Goal: Transaction & Acquisition: Purchase product/service

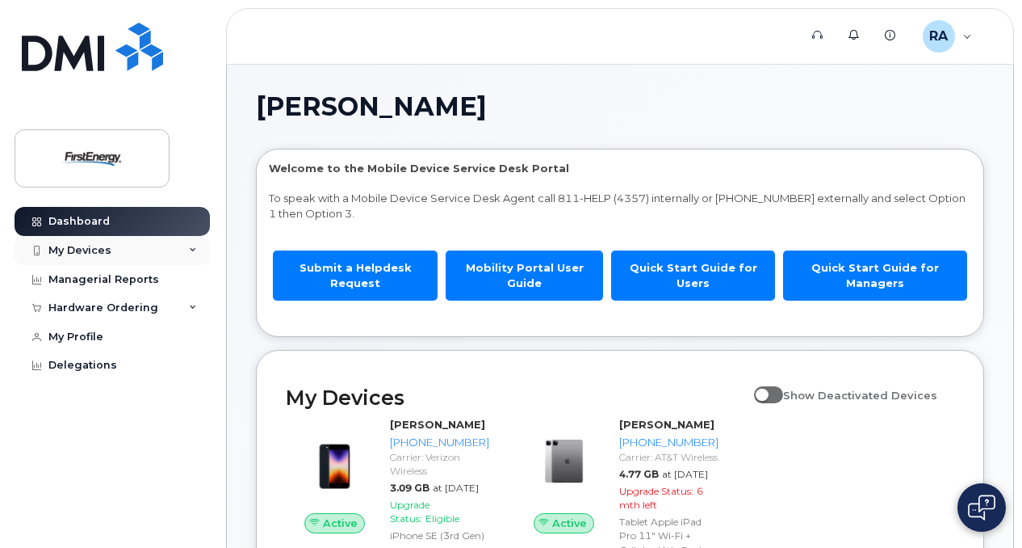
click at [199, 250] on div "My Devices" at bounding box center [112, 250] width 195 height 29
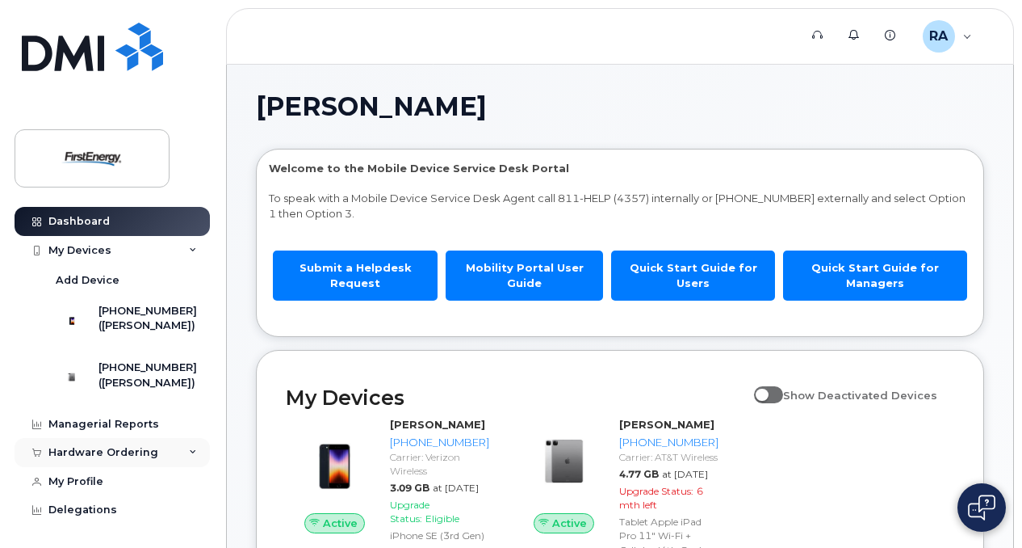
click at [97, 462] on div "Hardware Ordering" at bounding box center [112, 452] width 195 height 29
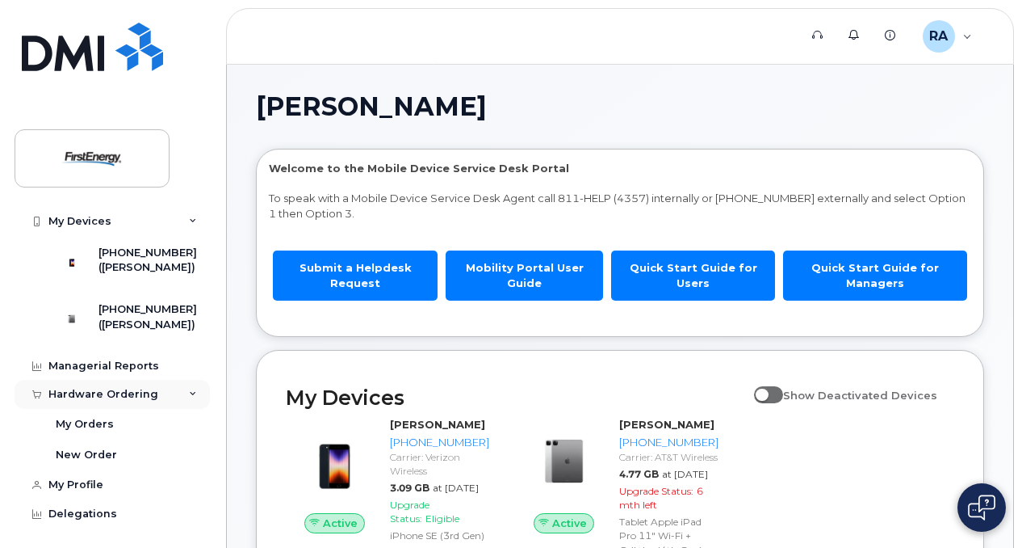
scroll to position [84, 0]
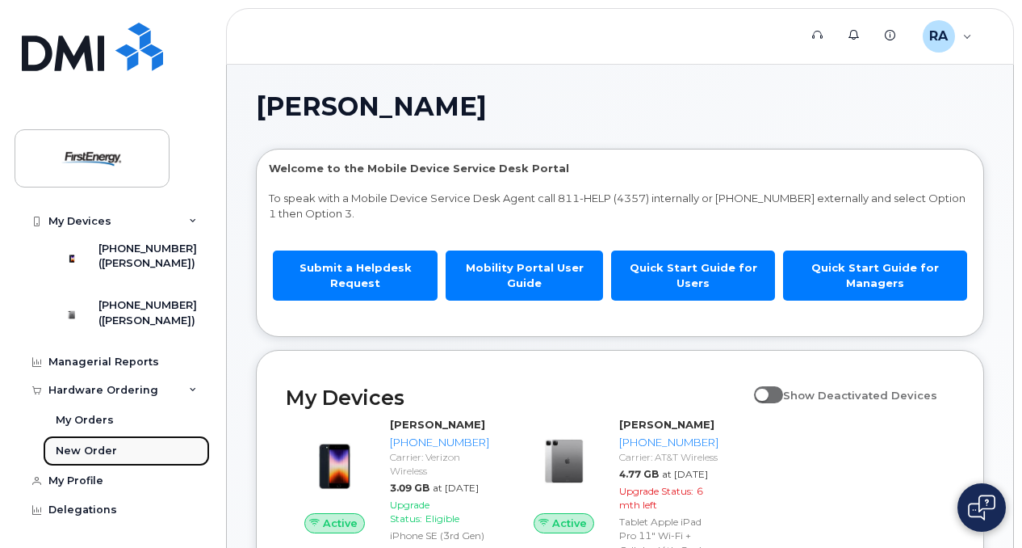
click at [74, 450] on div "New Order" at bounding box center [86, 450] width 61 height 15
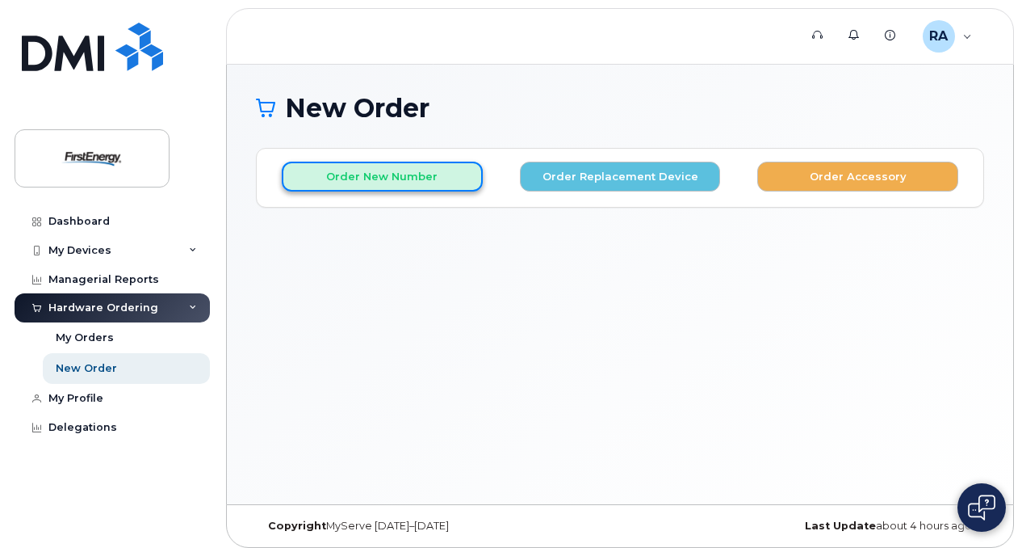
click at [375, 174] on button "Order New Number" at bounding box center [382, 177] width 201 height 30
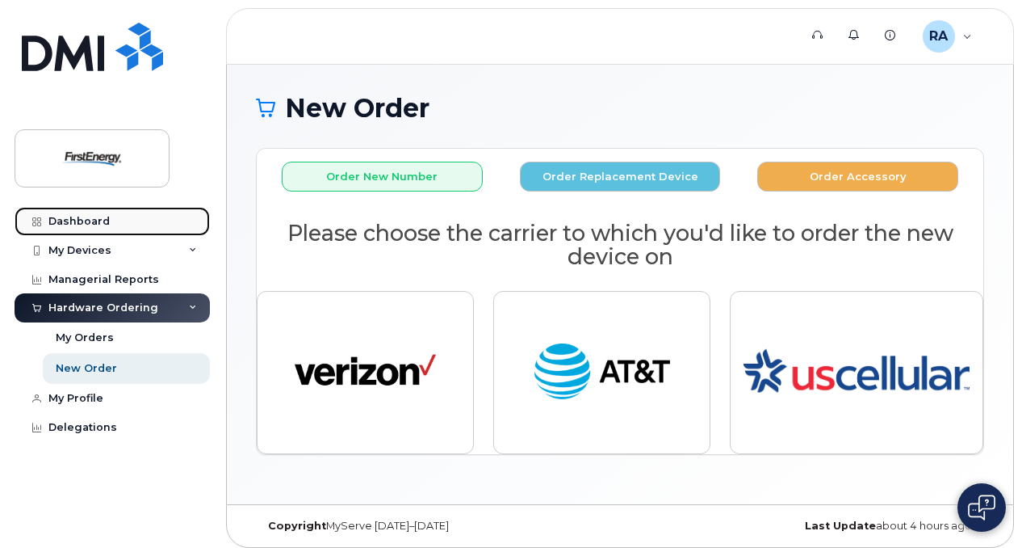
click at [90, 215] on div "Dashboard" at bounding box center [78, 221] width 61 height 13
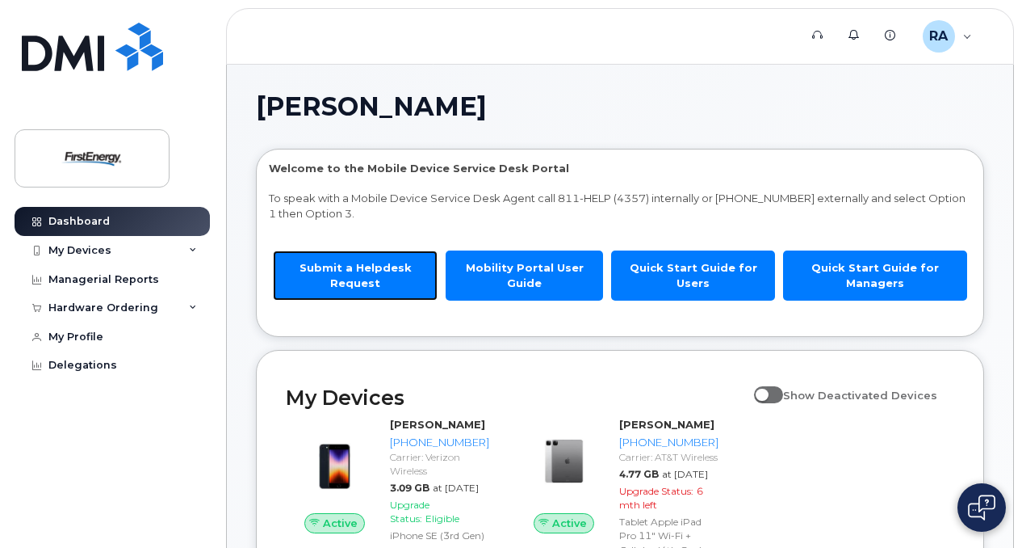
click at [380, 271] on link "Submit a Helpdesk Request" at bounding box center [355, 274] width 165 height 49
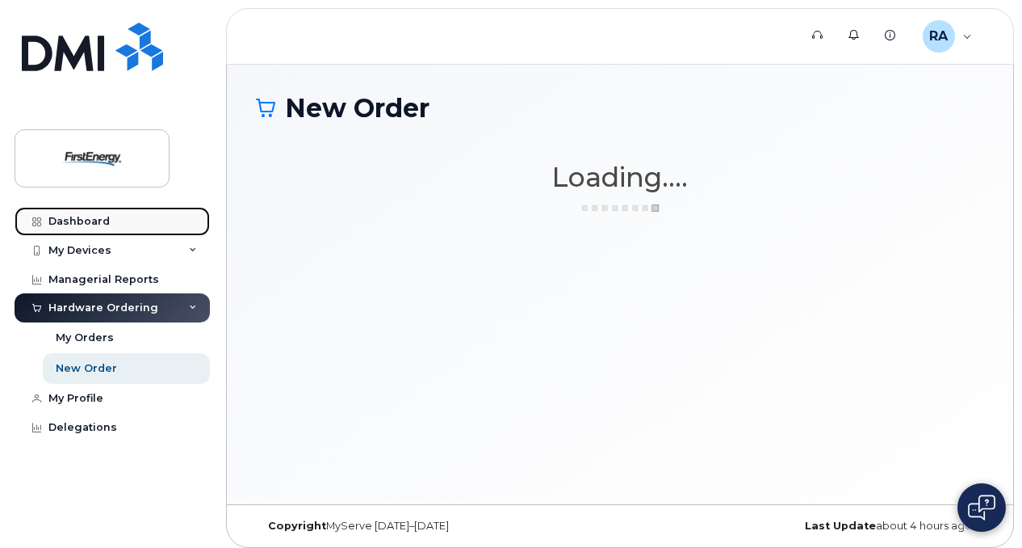
click at [92, 216] on div "Dashboard" at bounding box center [78, 221] width 61 height 13
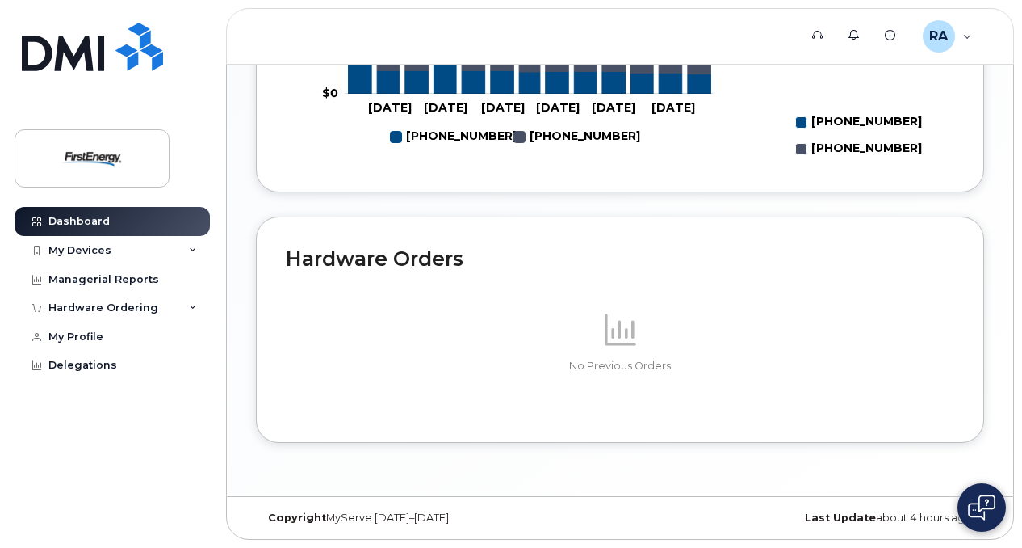
scroll to position [724, 0]
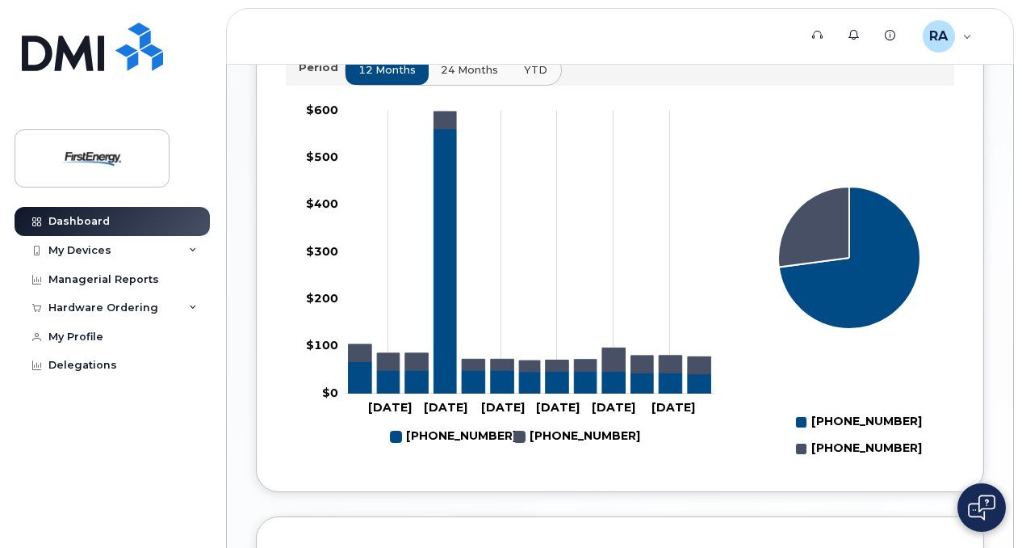
click at [531, 78] on span "YTD" at bounding box center [535, 69] width 23 height 15
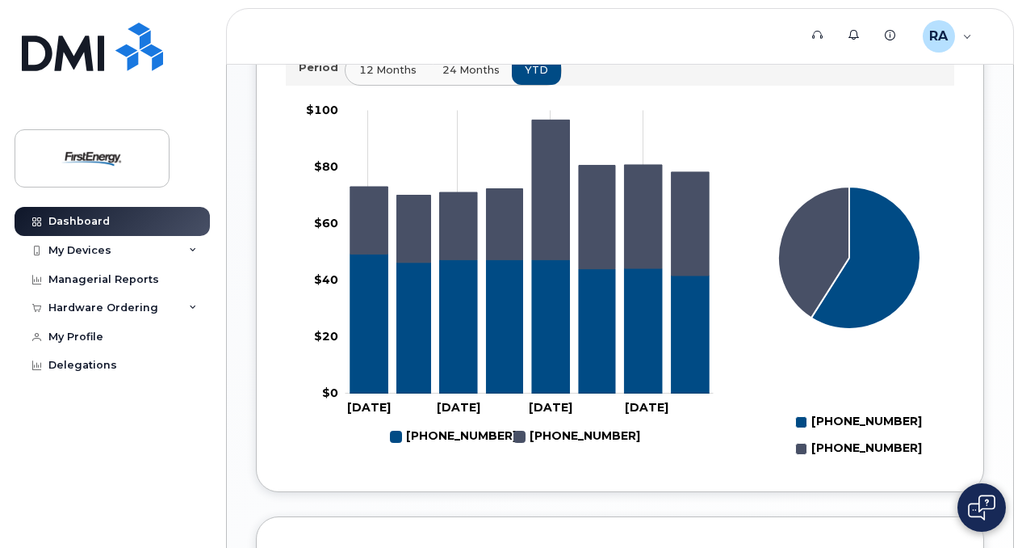
click at [390, 78] on span "12 months" at bounding box center [387, 69] width 57 height 15
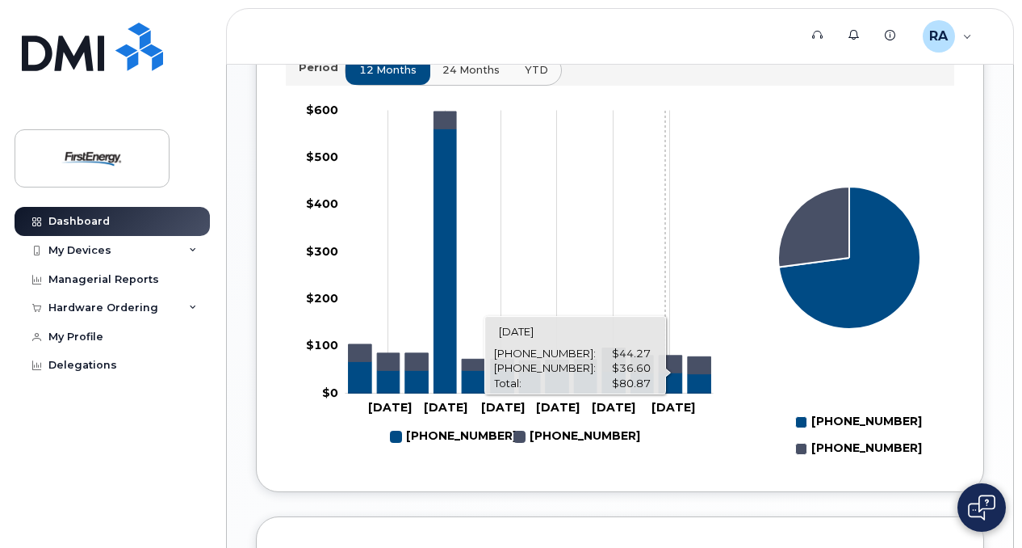
scroll to position [1047, 0]
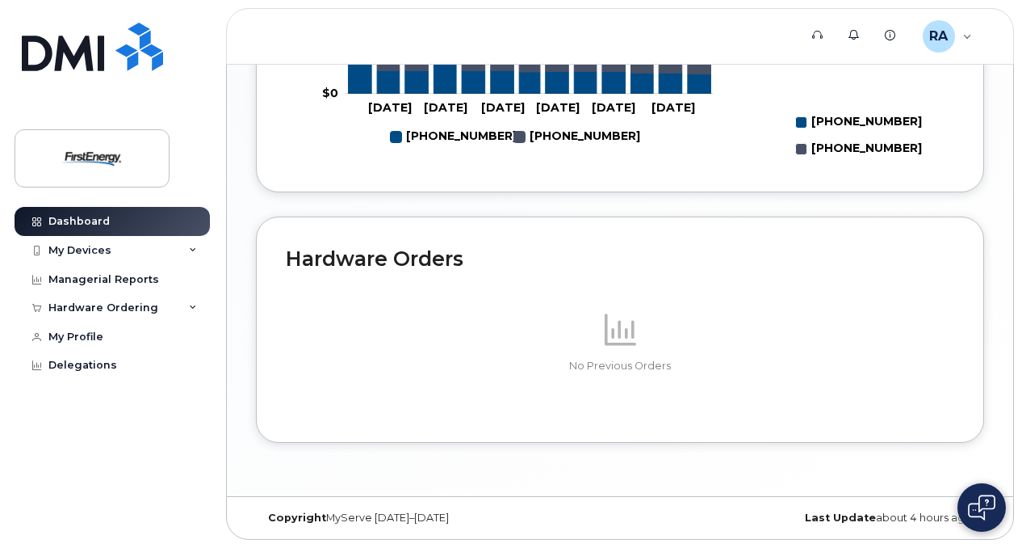
click at [630, 335] on icon at bounding box center [620, 328] width 31 height 31
click at [407, 252] on h2 "Hardware Orders" at bounding box center [620, 258] width 669 height 24
click at [124, 306] on div "Hardware Ordering" at bounding box center [103, 307] width 110 height 13
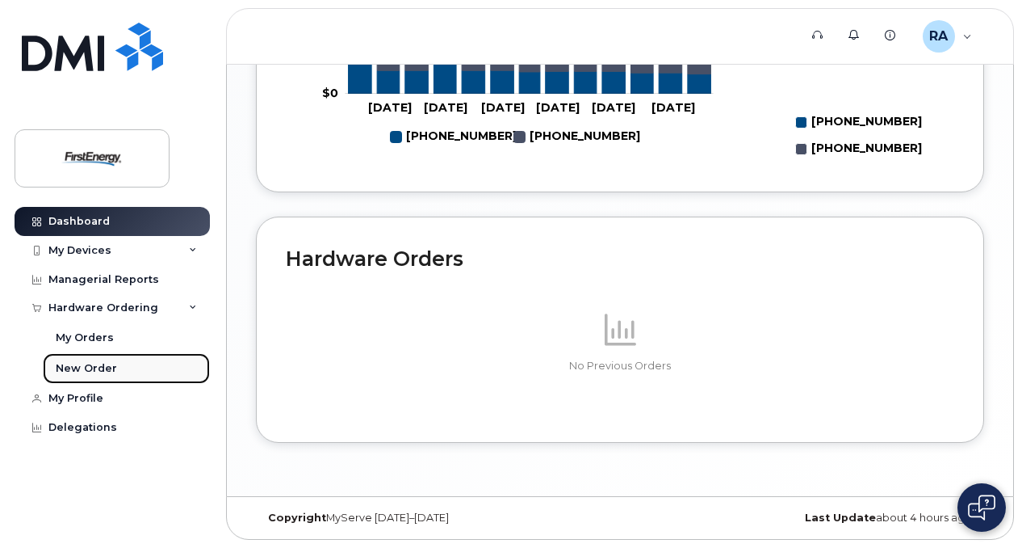
click at [78, 369] on div "New Order" at bounding box center [86, 368] width 61 height 15
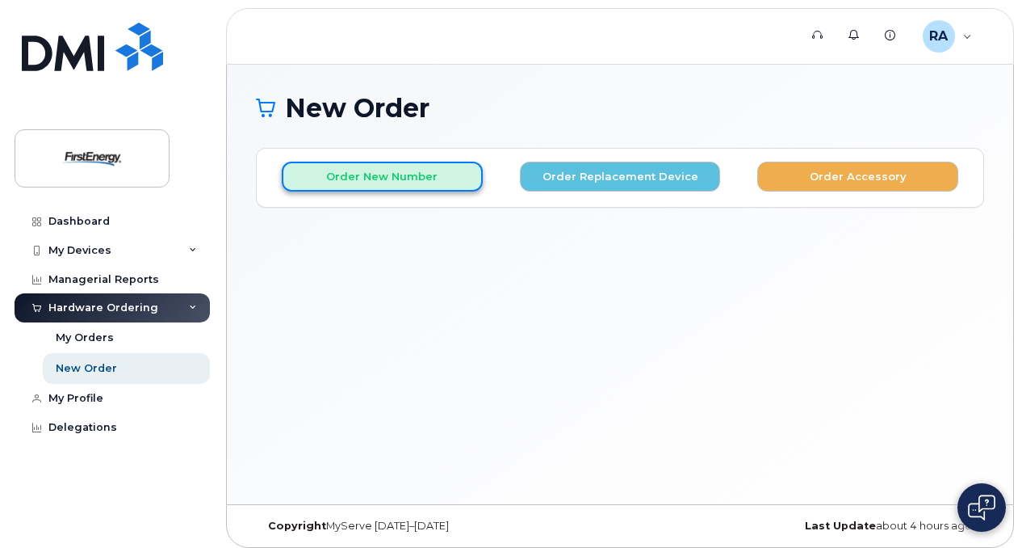
scroll to position [7, 0]
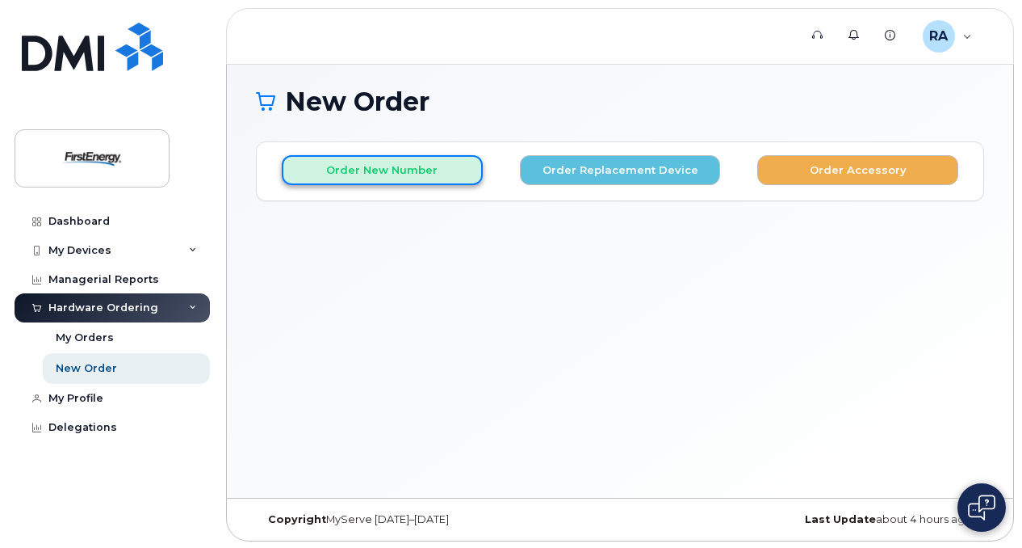
click at [390, 173] on button "Order New Number" at bounding box center [382, 170] width 201 height 30
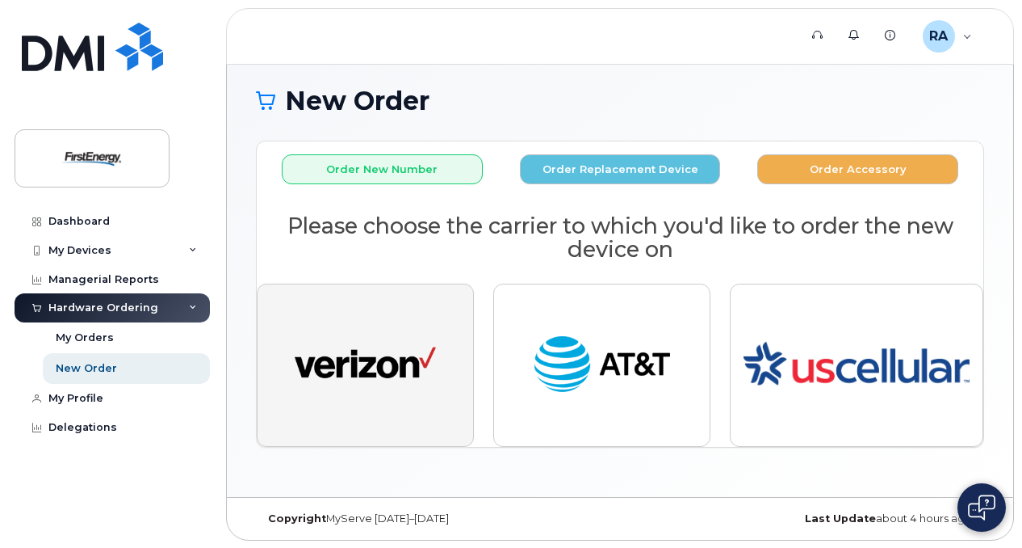
click at [373, 372] on img "button" at bounding box center [365, 365] width 141 height 73
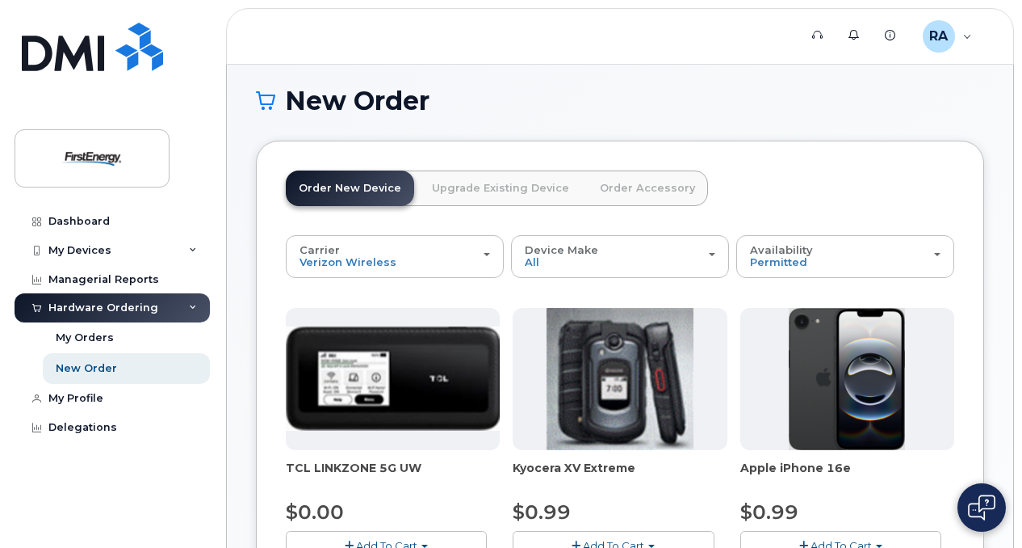
scroll to position [330, 0]
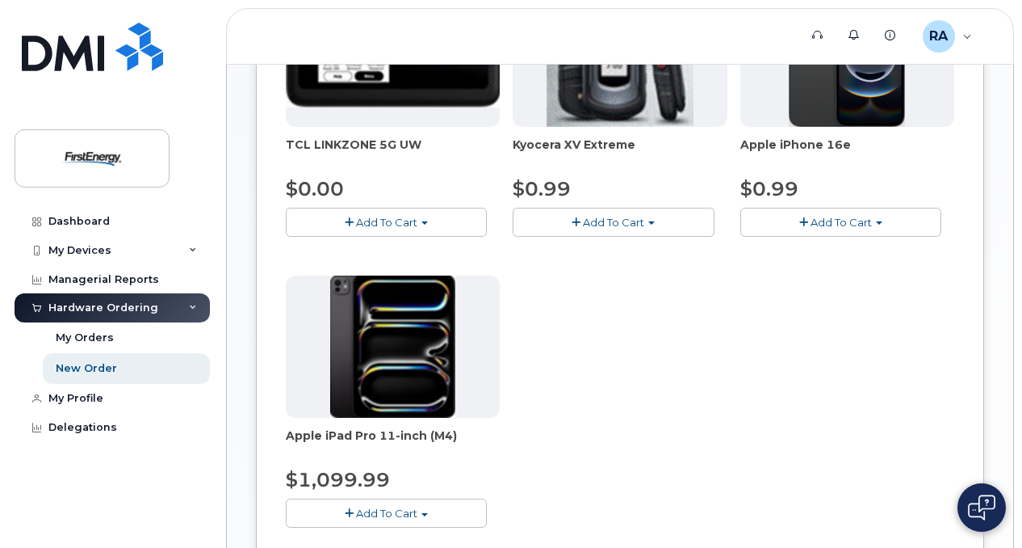
click at [811, 222] on span "Add To Cart" at bounding box center [841, 222] width 61 height 13
click at [836, 216] on span "Add To Cart" at bounding box center [841, 222] width 61 height 13
click at [867, 222] on span "Add To Cart" at bounding box center [841, 222] width 61 height 13
click at [846, 247] on link "$0.99 - 2 Year Activation" at bounding box center [826, 252] width 162 height 20
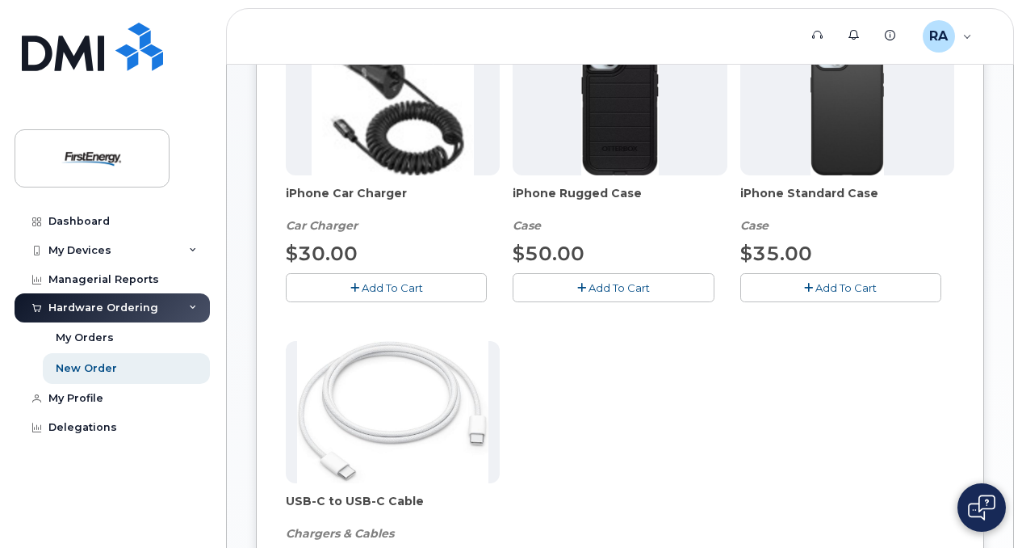
click at [837, 286] on span "Add To Cart" at bounding box center [846, 287] width 61 height 13
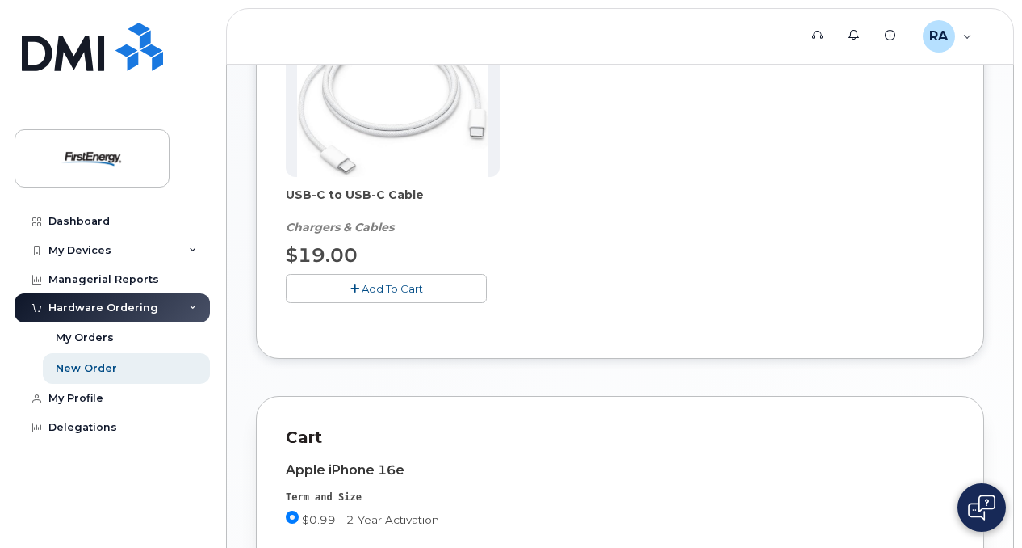
scroll to position [653, 0]
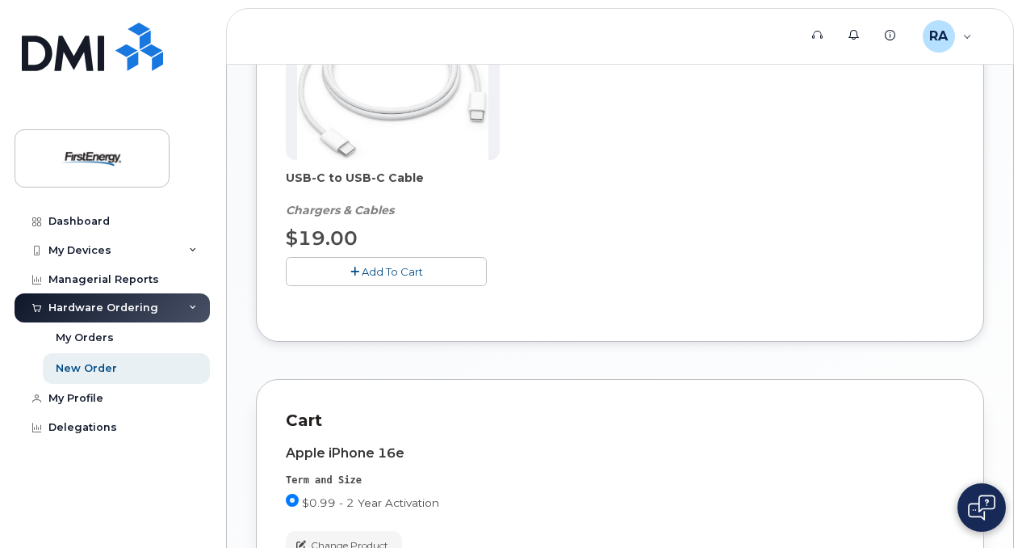
click at [383, 273] on span "Add To Cart" at bounding box center [392, 271] width 61 height 13
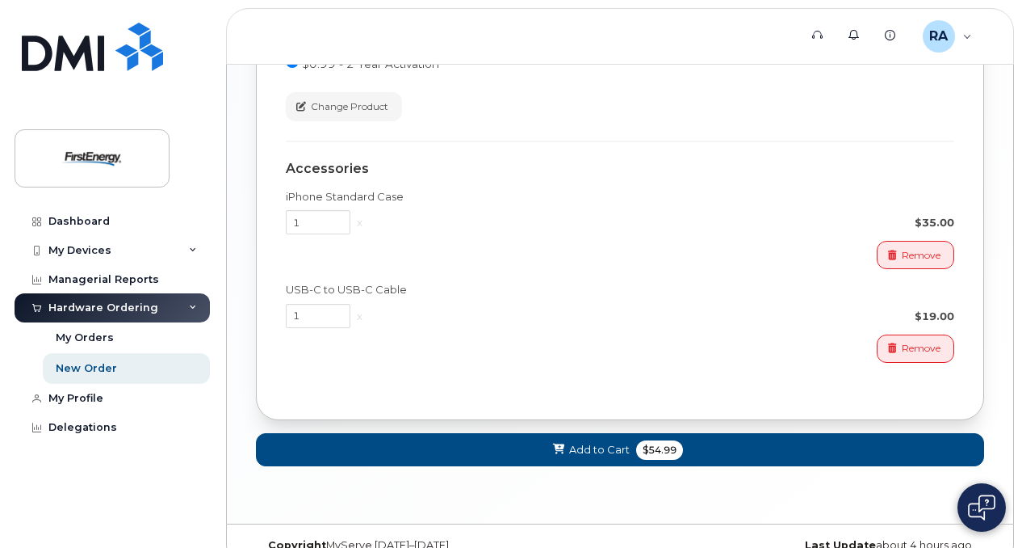
scroll to position [1113, 0]
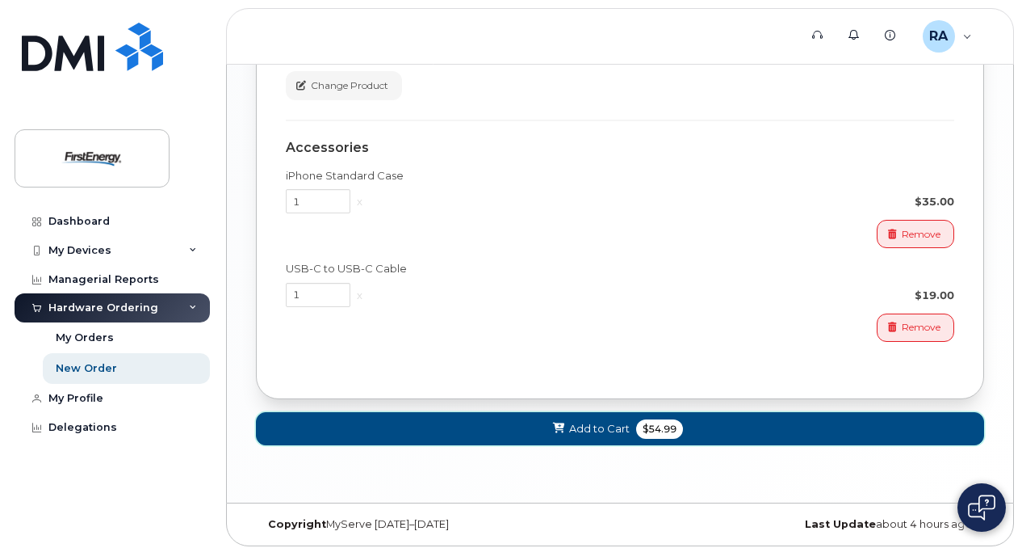
click at [598, 422] on span "Add to Cart" at bounding box center [599, 428] width 61 height 15
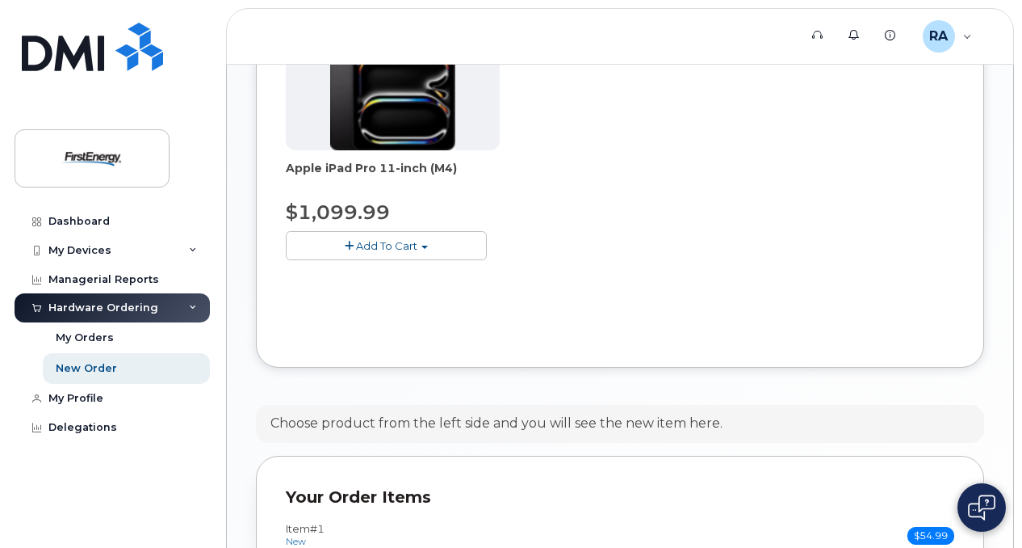
scroll to position [893, 0]
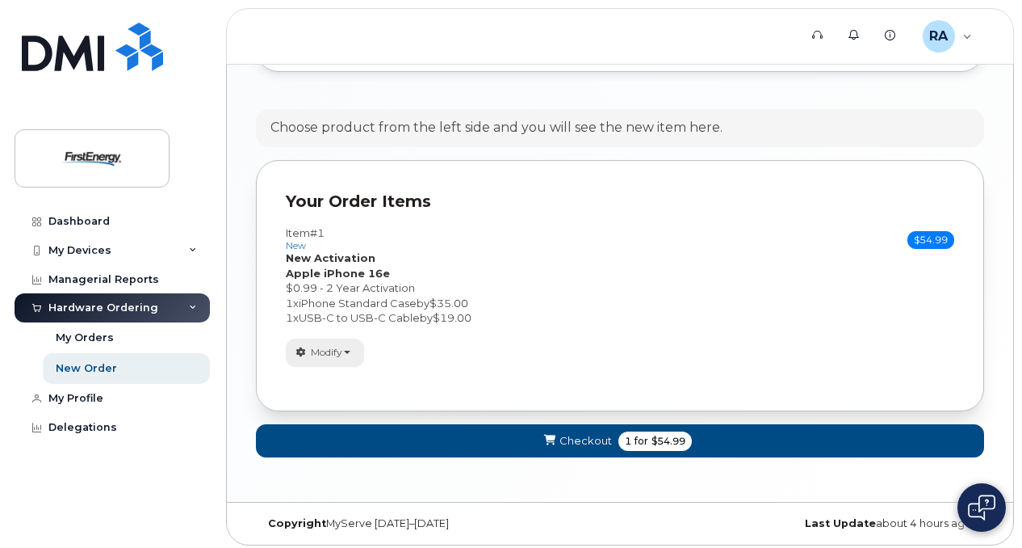
click at [355, 349] on button "Modify" at bounding box center [325, 352] width 78 height 28
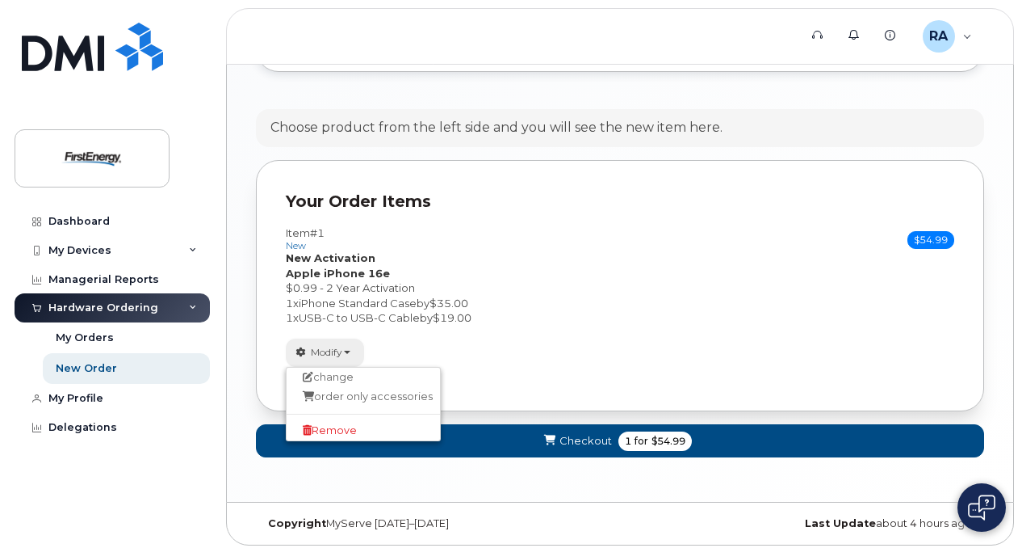
click at [355, 347] on button "Modify" at bounding box center [325, 352] width 78 height 28
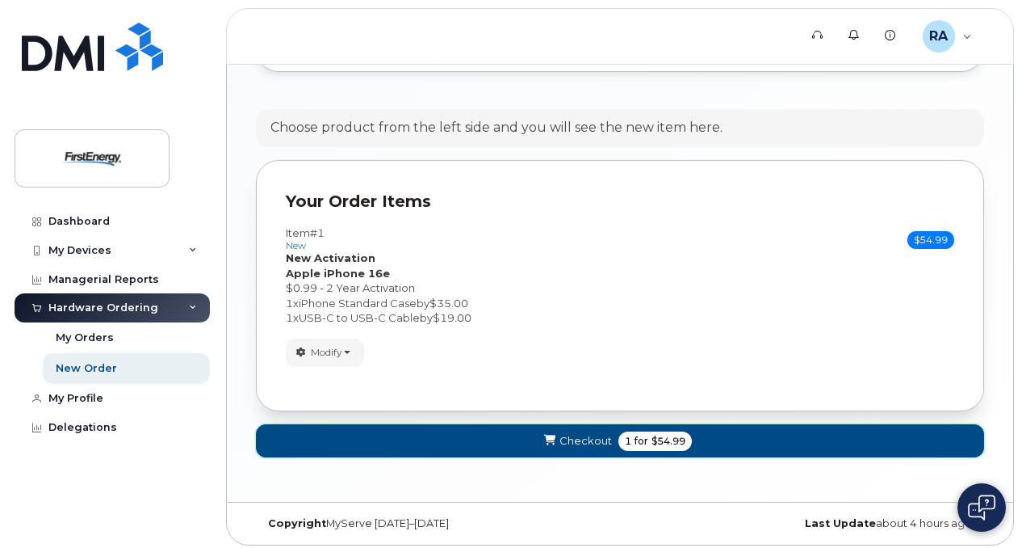
click at [573, 434] on span "Checkout" at bounding box center [586, 440] width 52 height 15
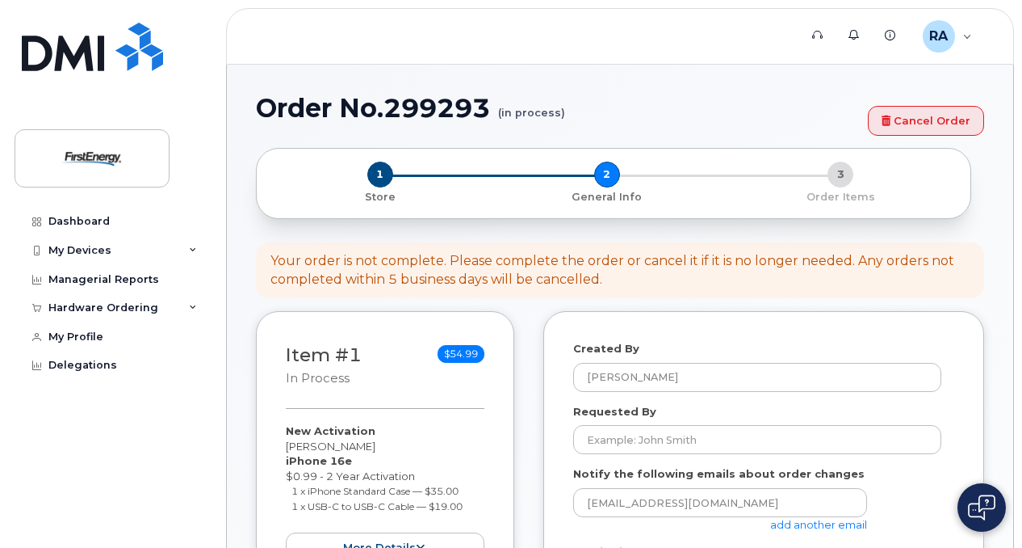
select select
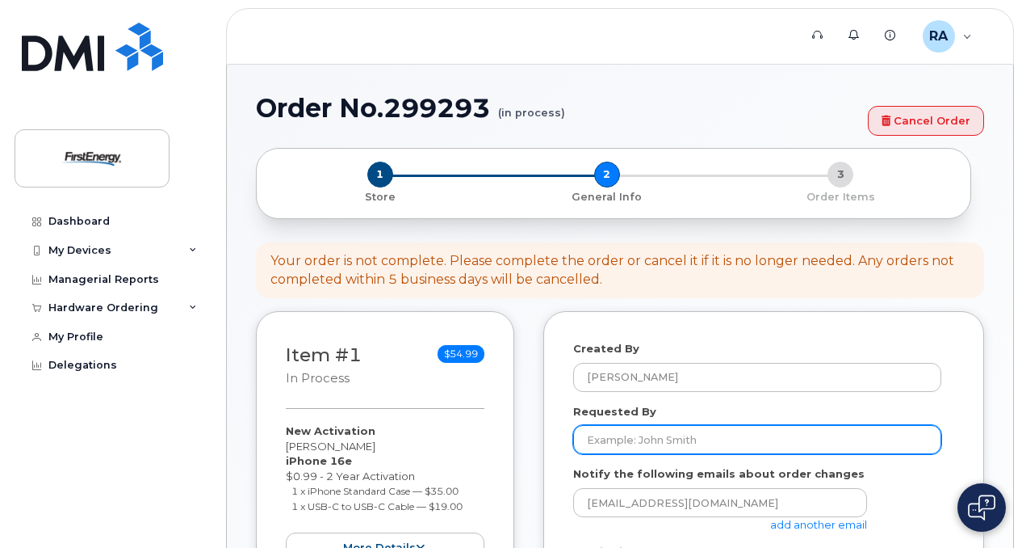
click at [613, 431] on input "Requested By" at bounding box center [757, 439] width 368 height 29
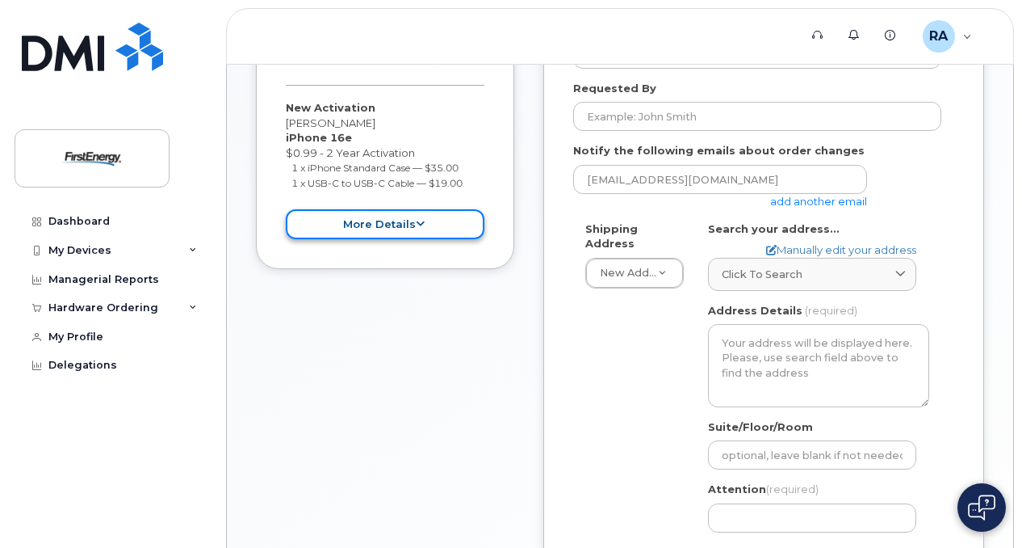
click at [422, 220] on icon at bounding box center [420, 224] width 9 height 10
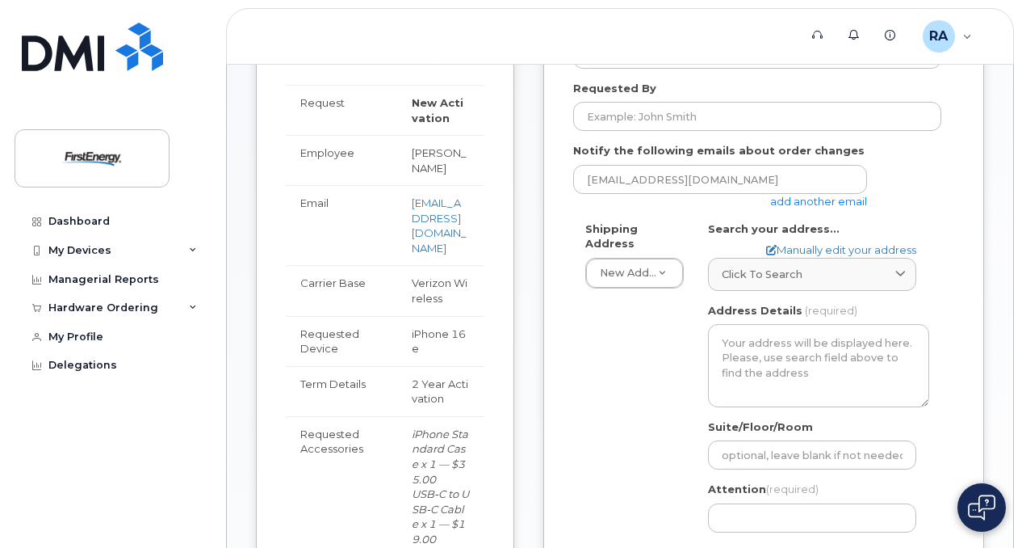
scroll to position [646, 0]
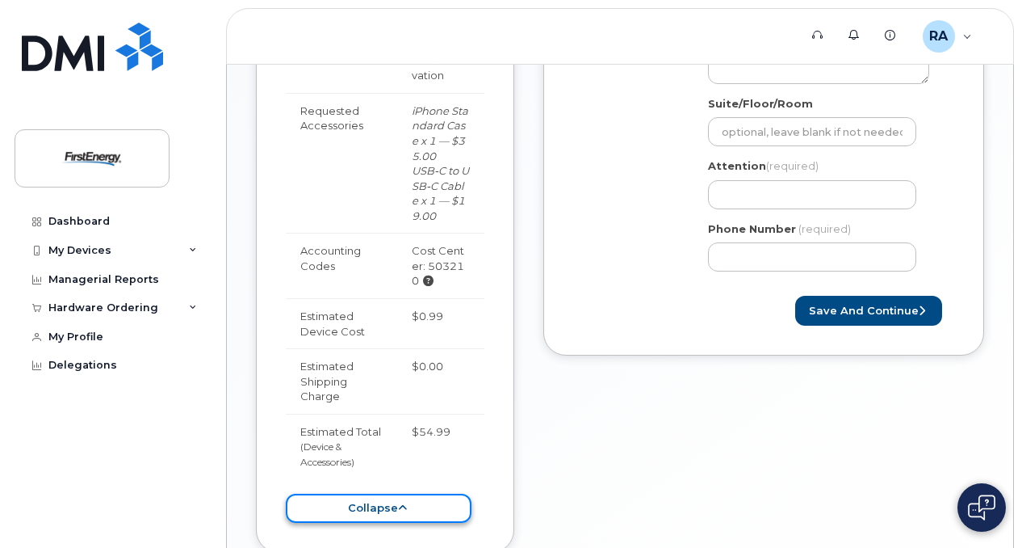
click at [387, 493] on button "collapse" at bounding box center [379, 508] width 186 height 30
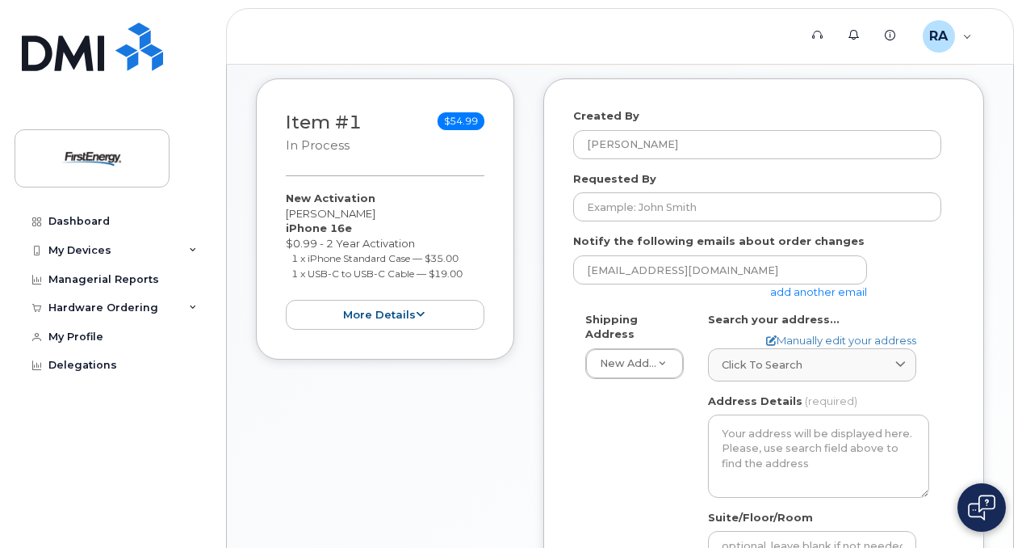
scroll to position [0, 0]
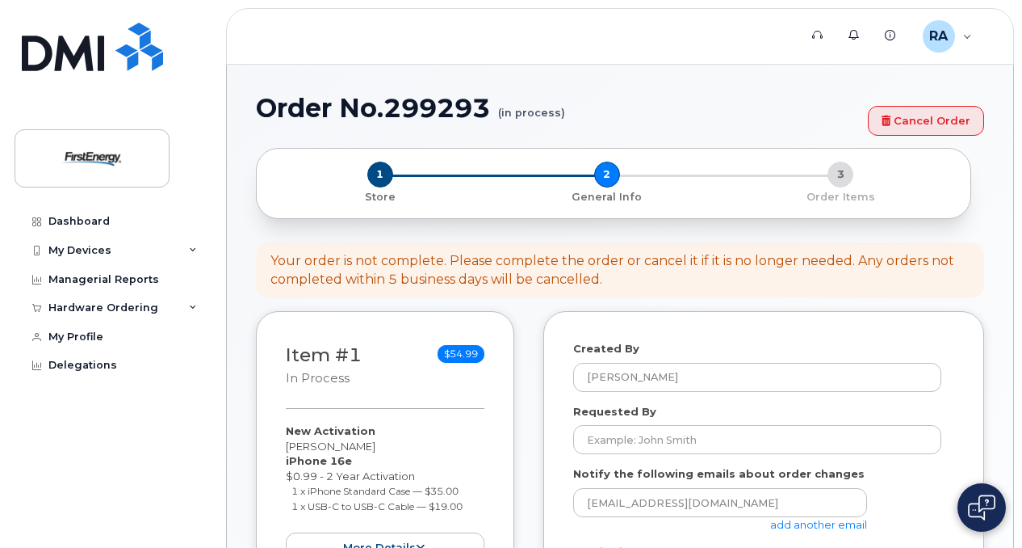
click at [599, 174] on div "1 Store 2 General Info 3 Order Items" at bounding box center [614, 183] width 688 height 43
click at [383, 173] on span "1" at bounding box center [380, 175] width 26 height 26
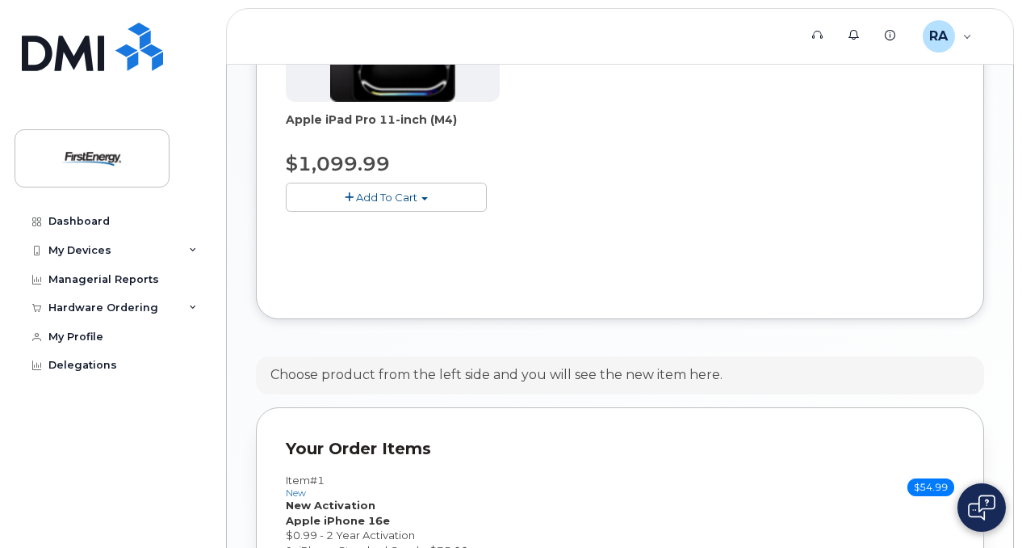
scroll to position [893, 0]
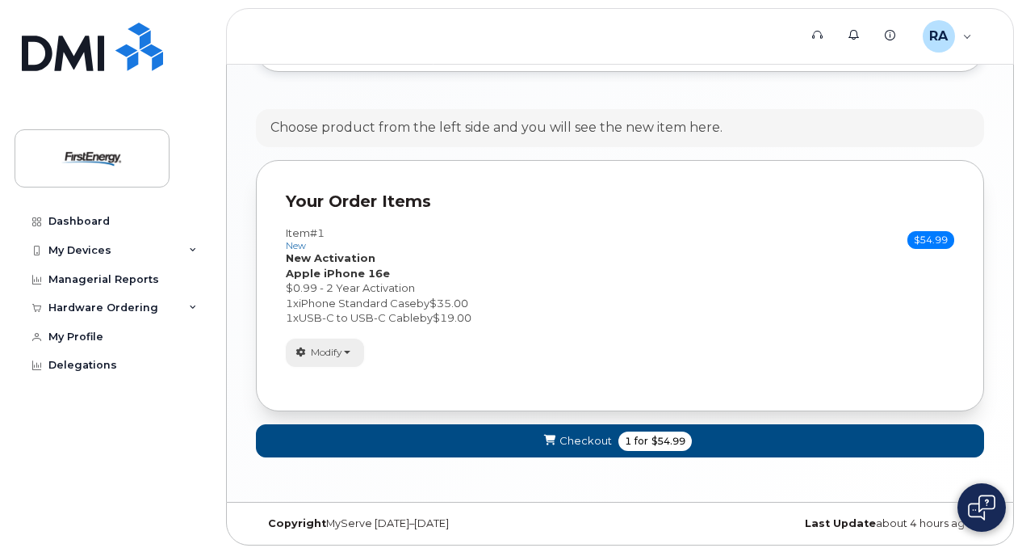
click at [338, 352] on span "Modify" at bounding box center [326, 352] width 31 height 15
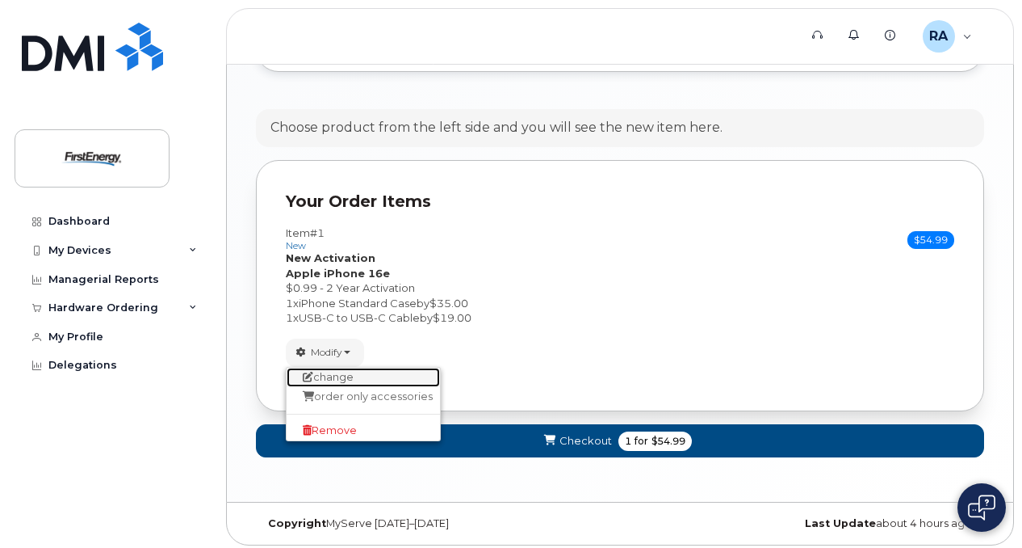
click at [333, 368] on link "change" at bounding box center [363, 376] width 153 height 19
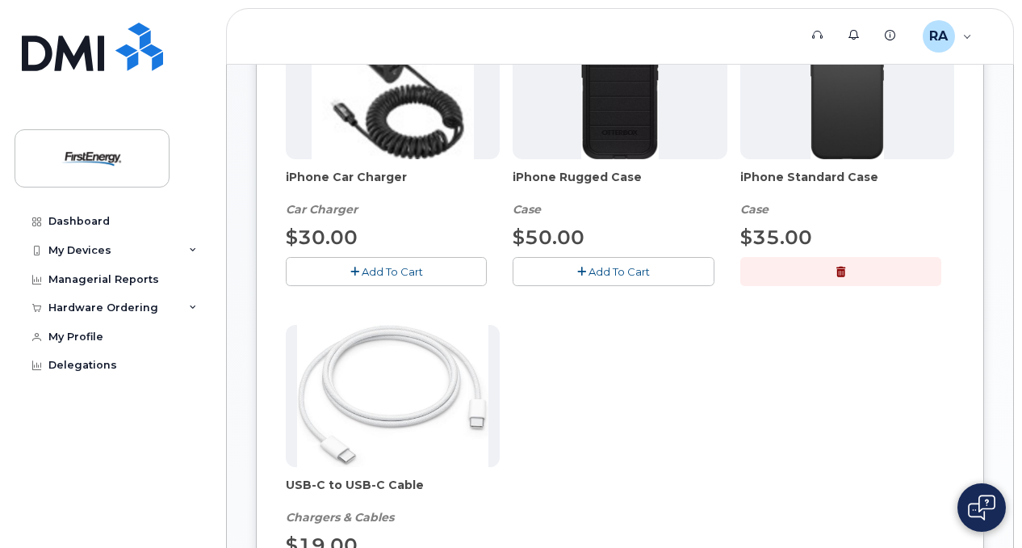
scroll to position [0, 0]
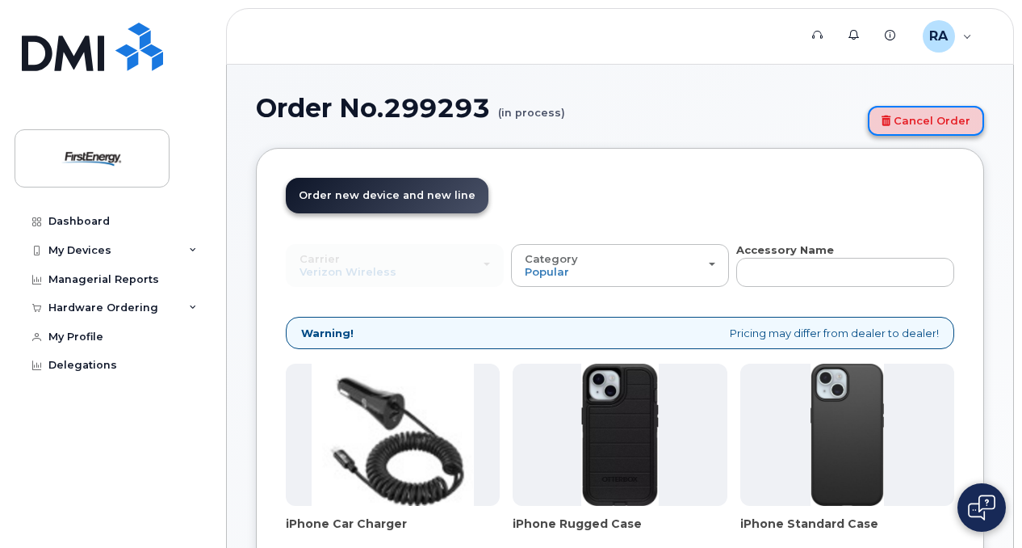
click at [906, 111] on link "Cancel Order" at bounding box center [926, 121] width 116 height 30
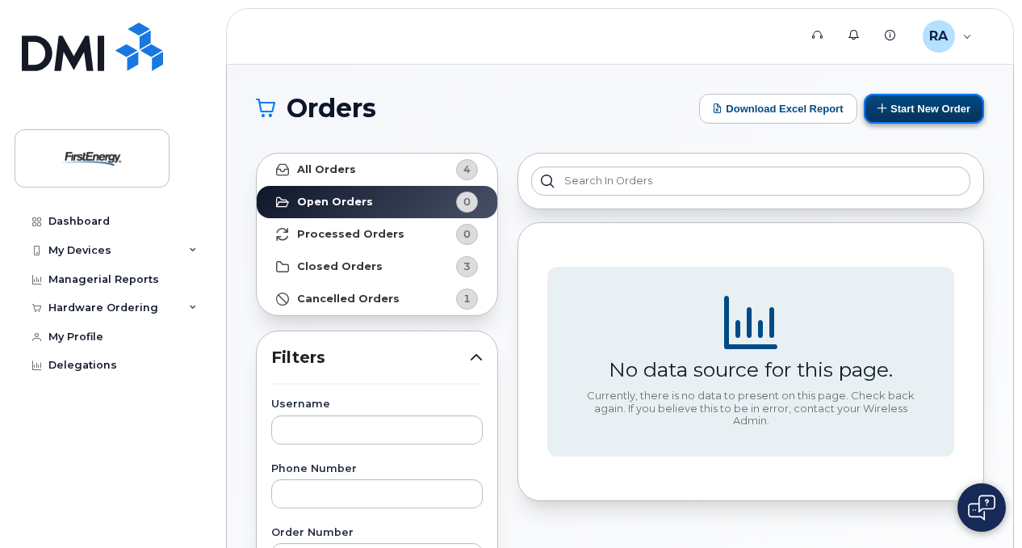
click at [926, 111] on button "Start New Order" at bounding box center [924, 109] width 120 height 30
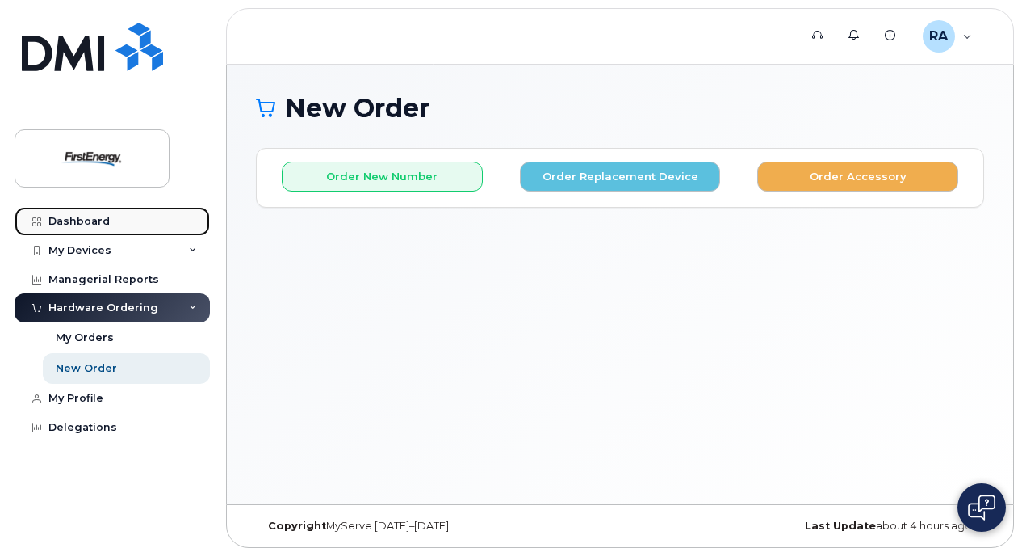
click at [50, 220] on div "Dashboard" at bounding box center [78, 221] width 61 height 13
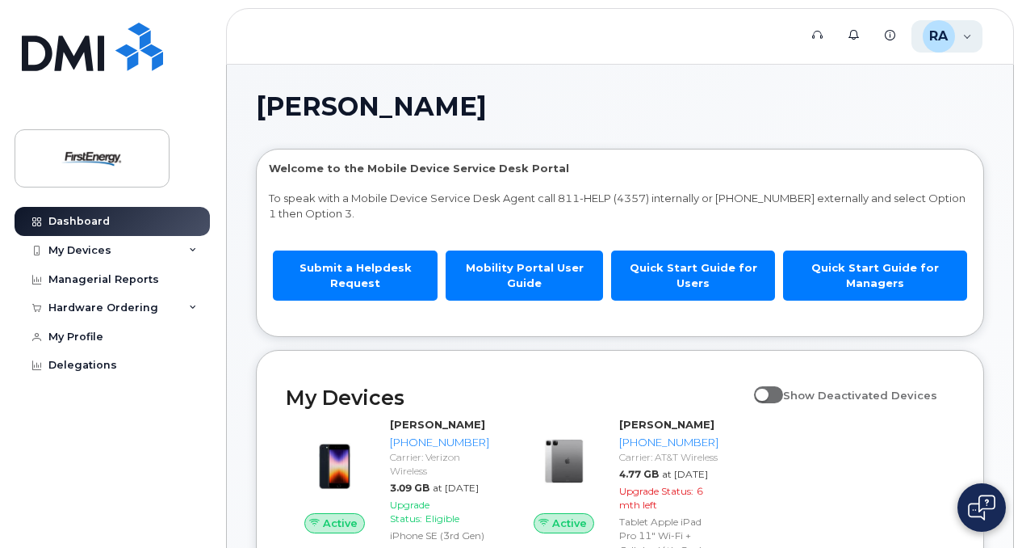
click at [967, 39] on div "[PERSON_NAME] [PERSON_NAME]" at bounding box center [948, 36] width 72 height 32
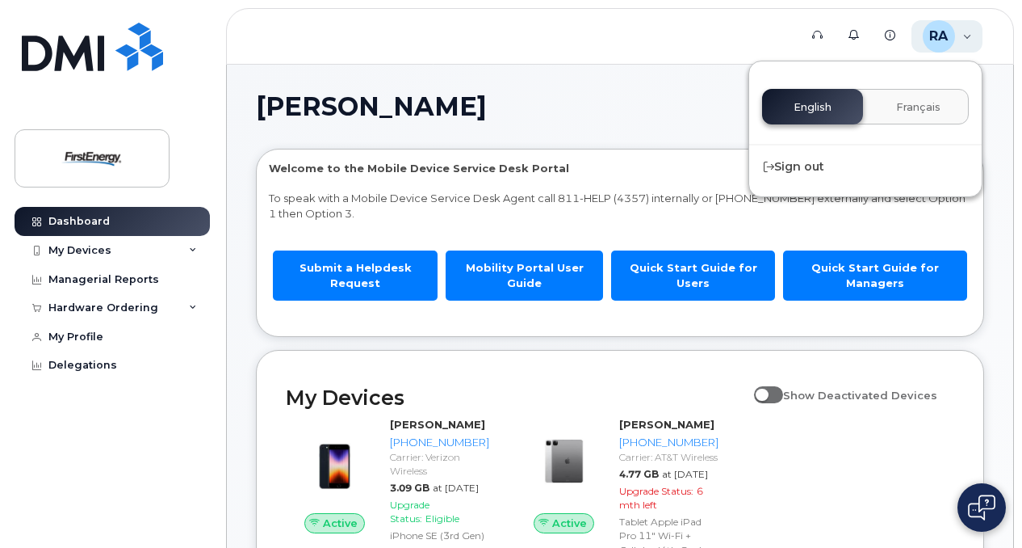
click at [967, 39] on div "RA Ruszala, Amy M Employee" at bounding box center [948, 36] width 72 height 32
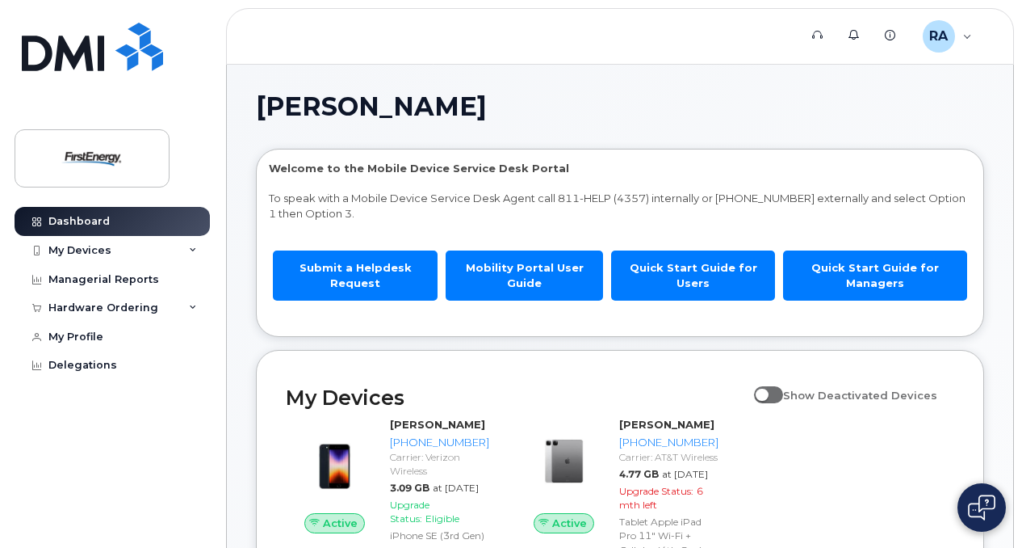
scroll to position [323, 0]
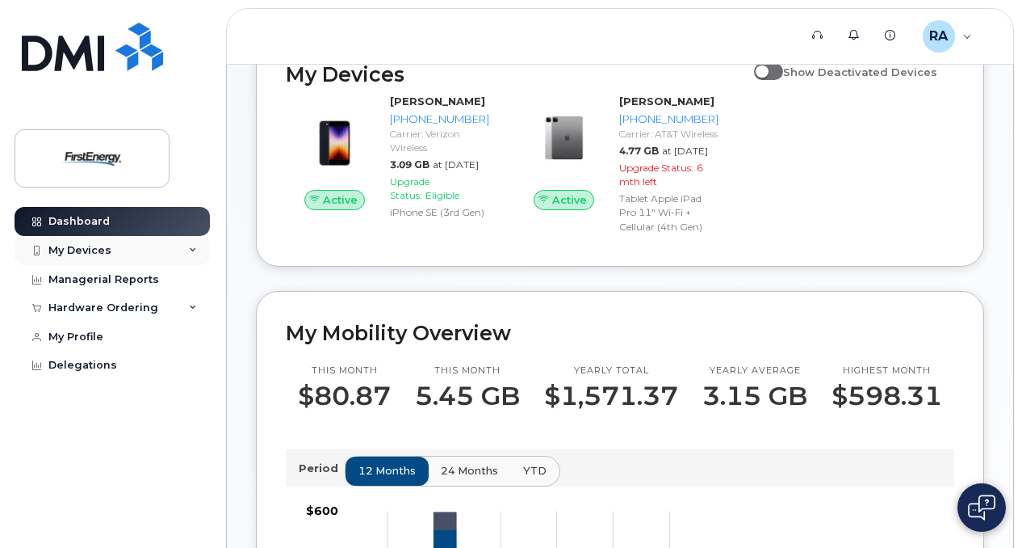
click at [152, 246] on div "My Devices" at bounding box center [112, 250] width 195 height 29
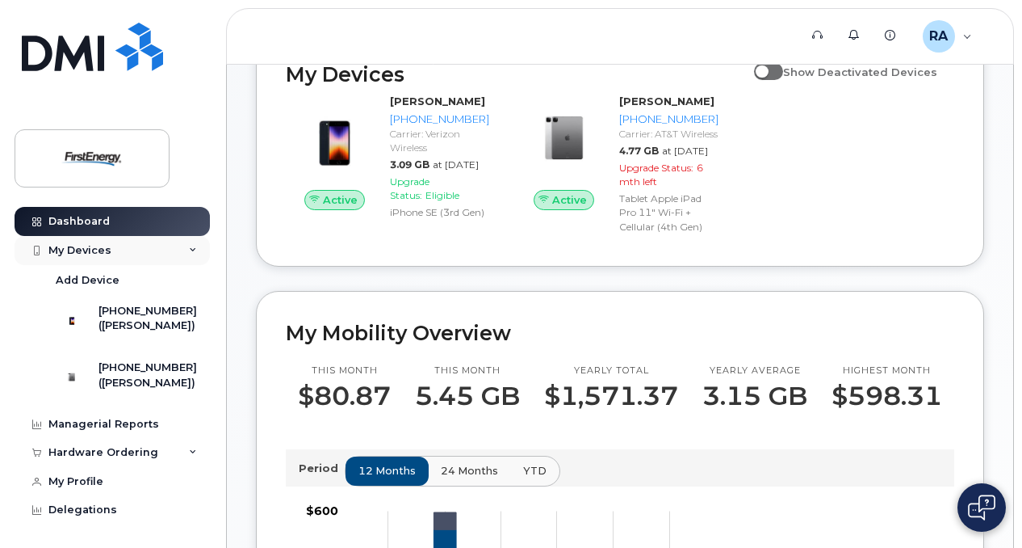
click at [152, 246] on div "My Devices" at bounding box center [112, 250] width 195 height 29
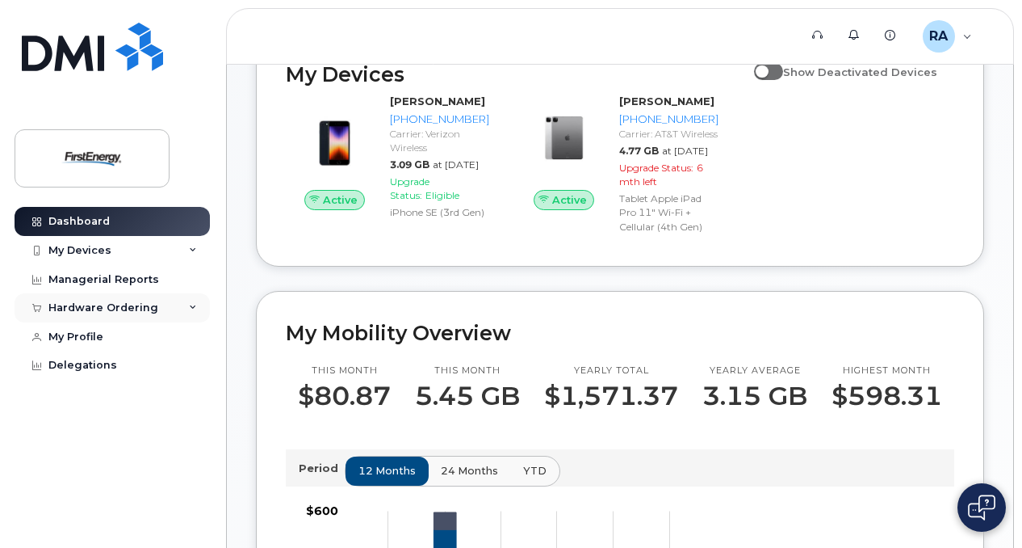
click at [153, 302] on div "Hardware Ordering" at bounding box center [112, 307] width 195 height 29
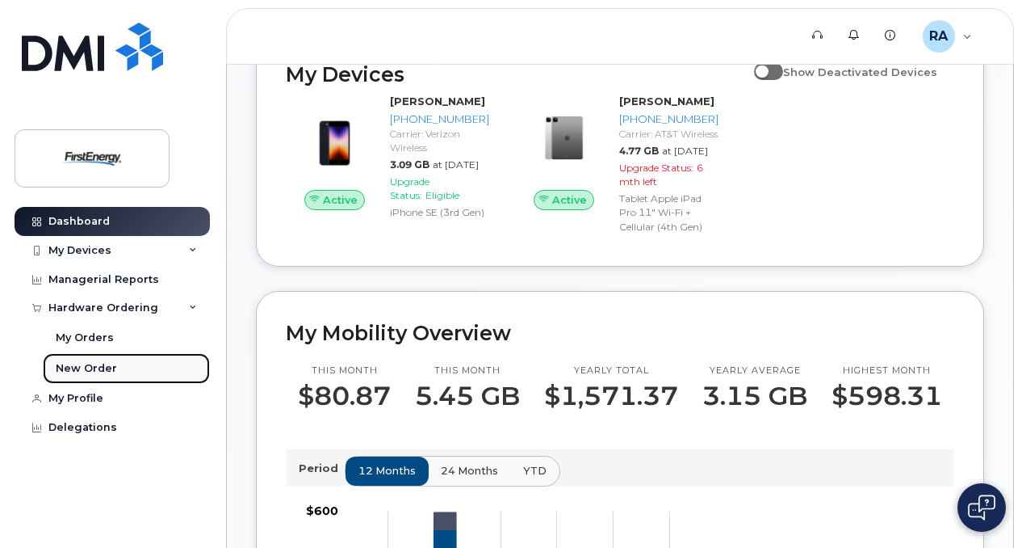
click at [91, 373] on div "New Order" at bounding box center [86, 368] width 61 height 15
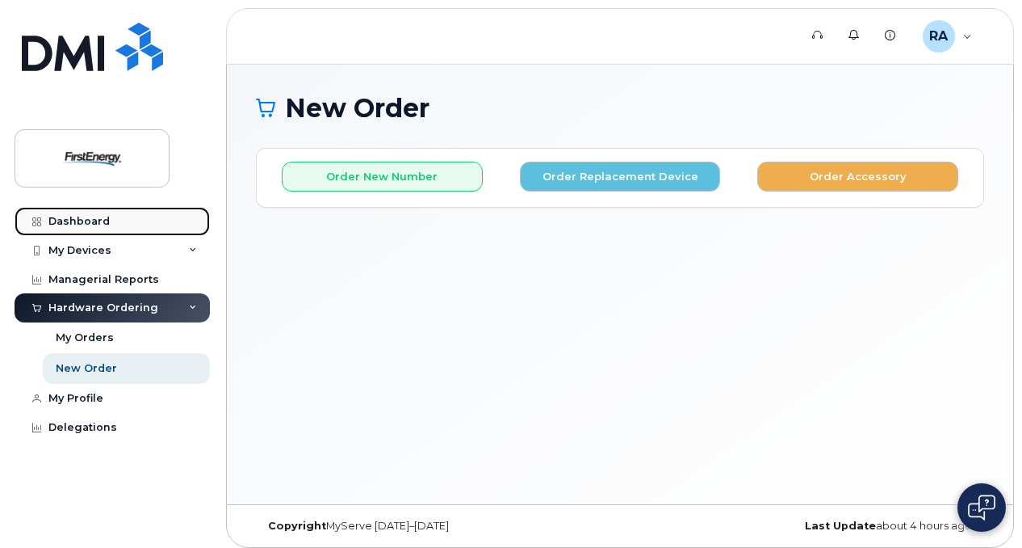
click at [50, 218] on div "Dashboard" at bounding box center [78, 221] width 61 height 13
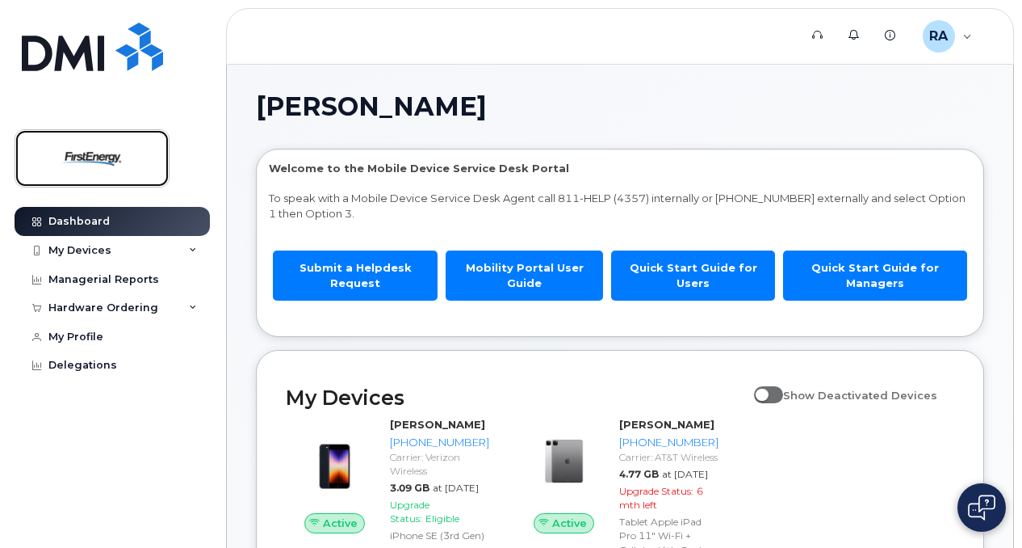
click at [55, 153] on img at bounding box center [92, 158] width 124 height 47
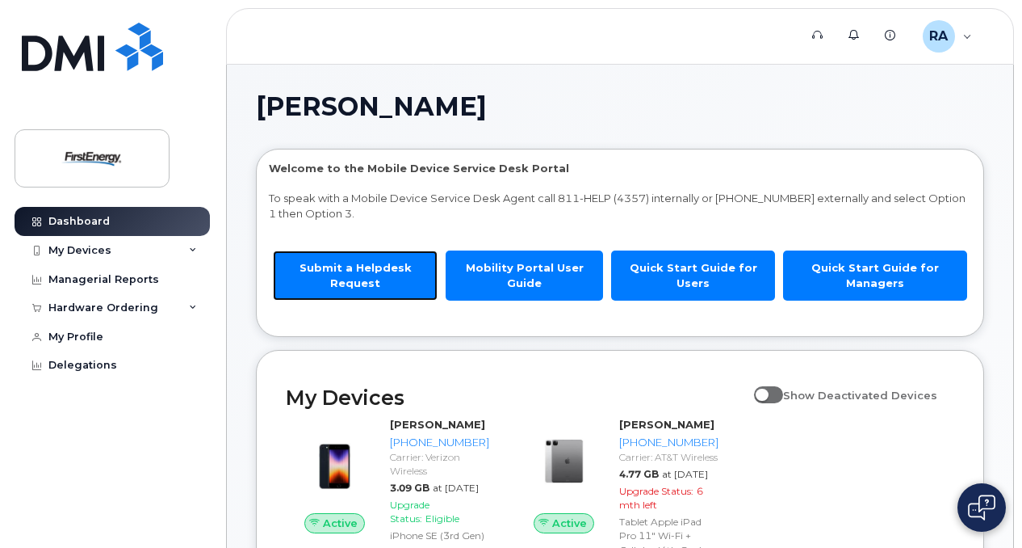
click at [399, 279] on link "Submit a Helpdesk Request" at bounding box center [355, 274] width 165 height 49
click at [126, 303] on div "Hardware Ordering" at bounding box center [103, 307] width 110 height 13
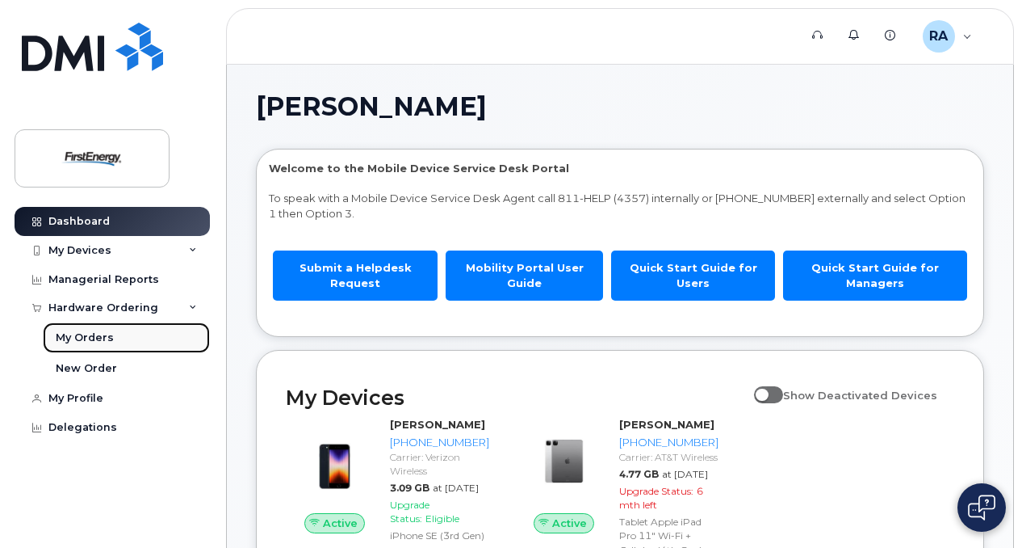
click at [84, 330] on div "My Orders" at bounding box center [85, 337] width 58 height 15
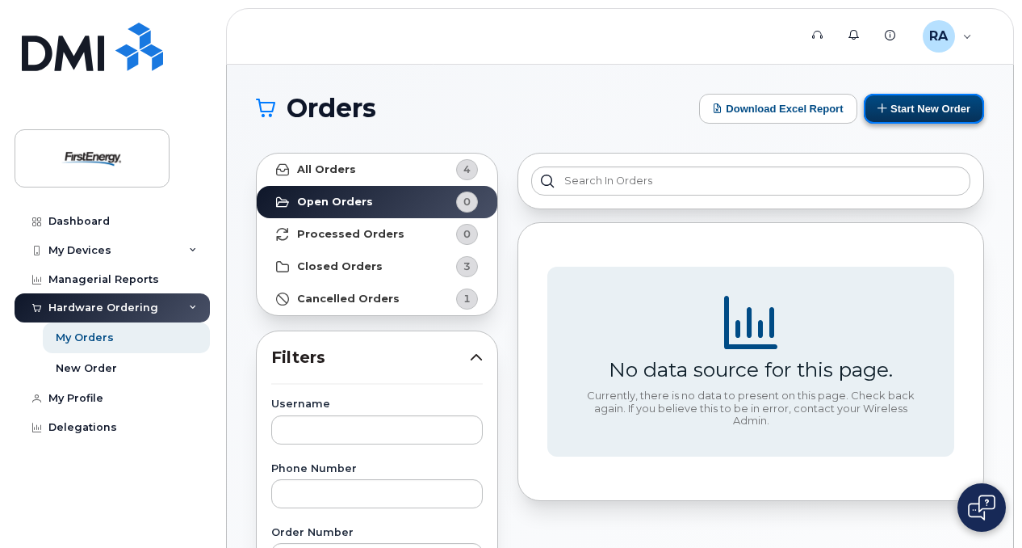
click at [928, 102] on button "Start New Order" at bounding box center [924, 109] width 120 height 30
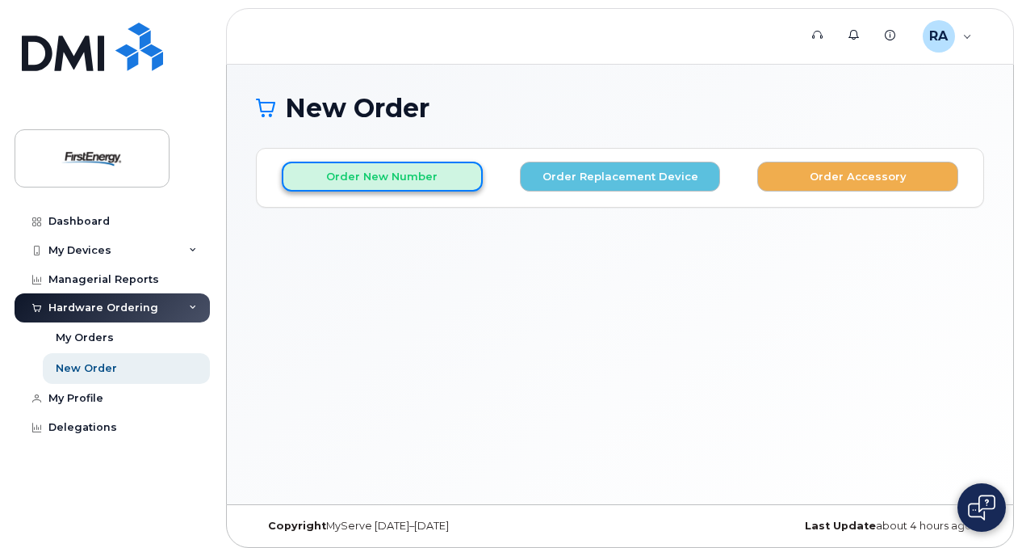
click at [342, 174] on button "Order New Number" at bounding box center [382, 177] width 201 height 30
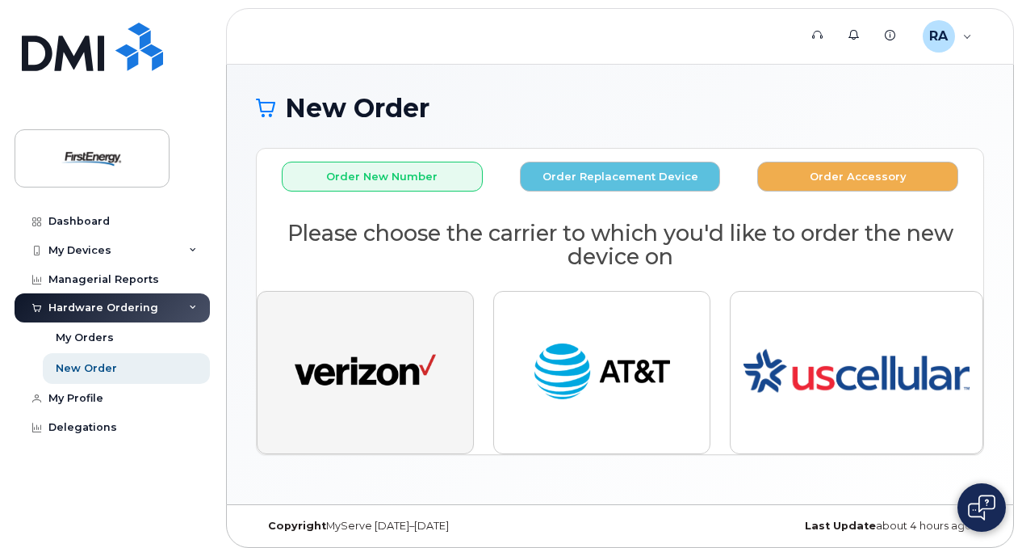
click at [360, 362] on img "button" at bounding box center [365, 372] width 141 height 73
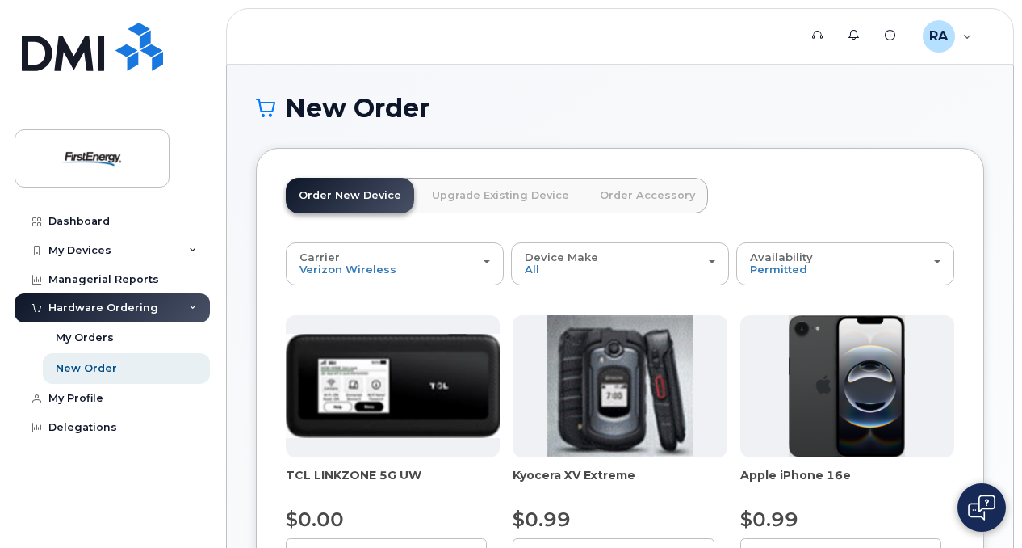
click at [344, 189] on link "Order New Device" at bounding box center [350, 196] width 128 height 36
click at [968, 40] on div "RA Ruszala, Amy M Employee" at bounding box center [948, 36] width 72 height 32
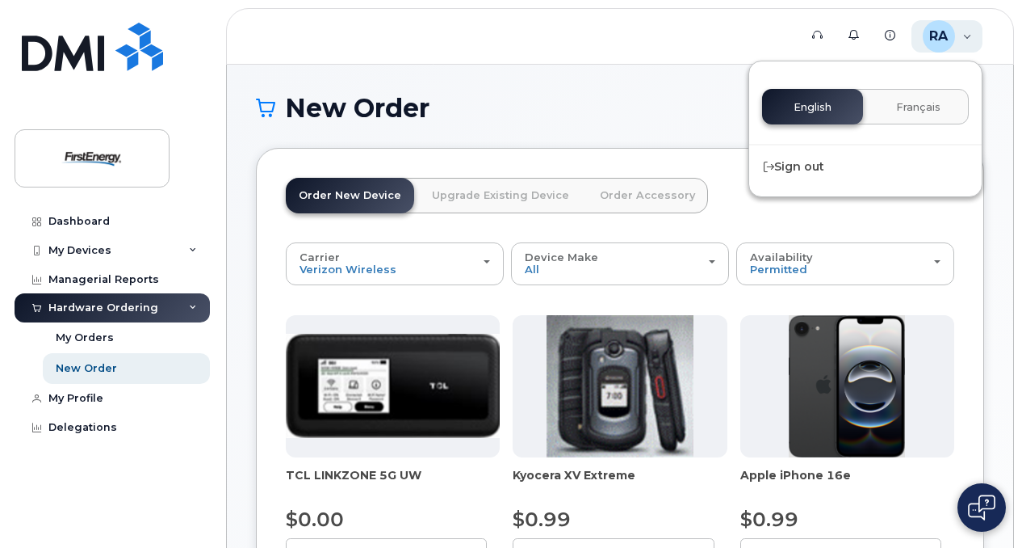
click at [968, 40] on div "RA Ruszala, Amy M Employee" at bounding box center [948, 36] width 72 height 32
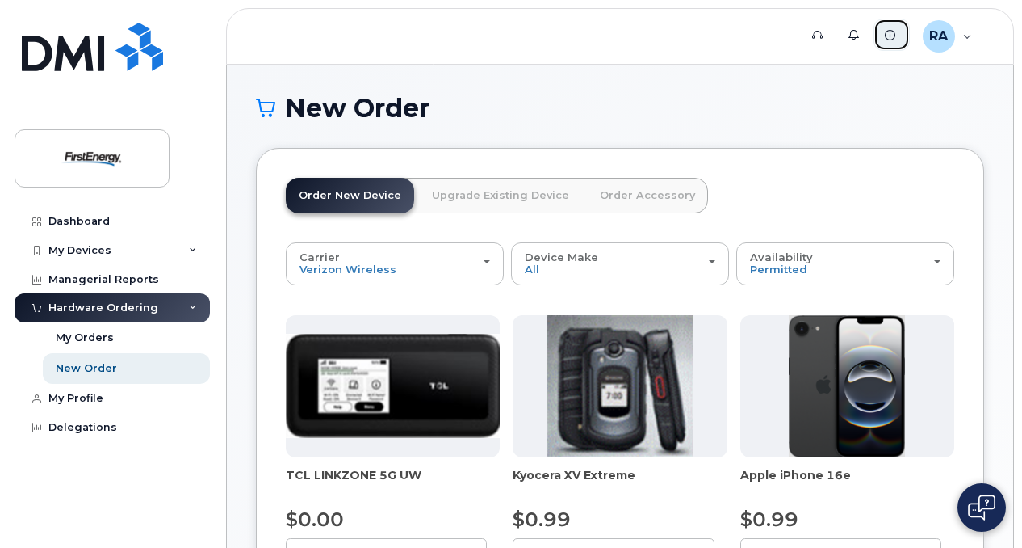
click at [891, 36] on icon at bounding box center [890, 35] width 10 height 10
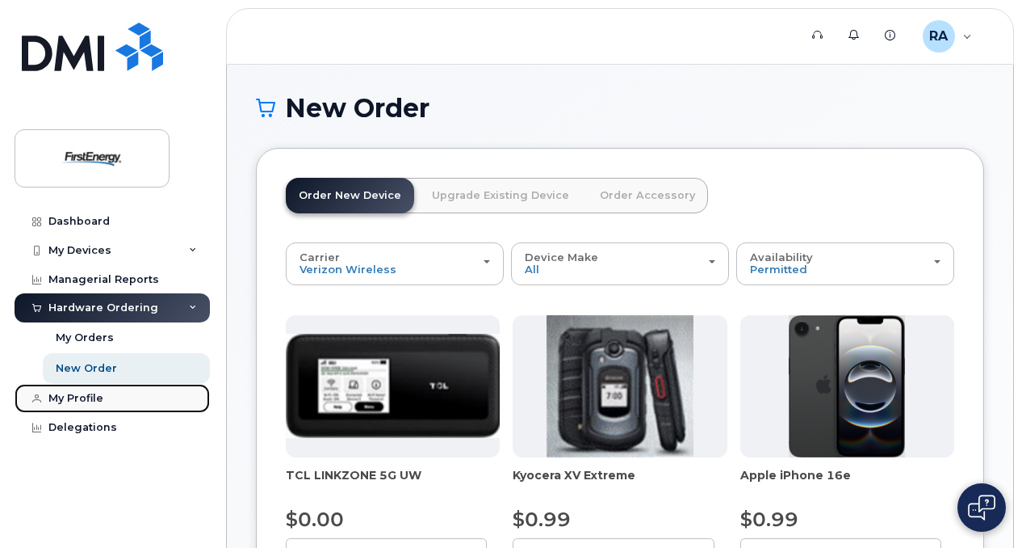
click at [85, 396] on div "My Profile" at bounding box center [75, 398] width 55 height 13
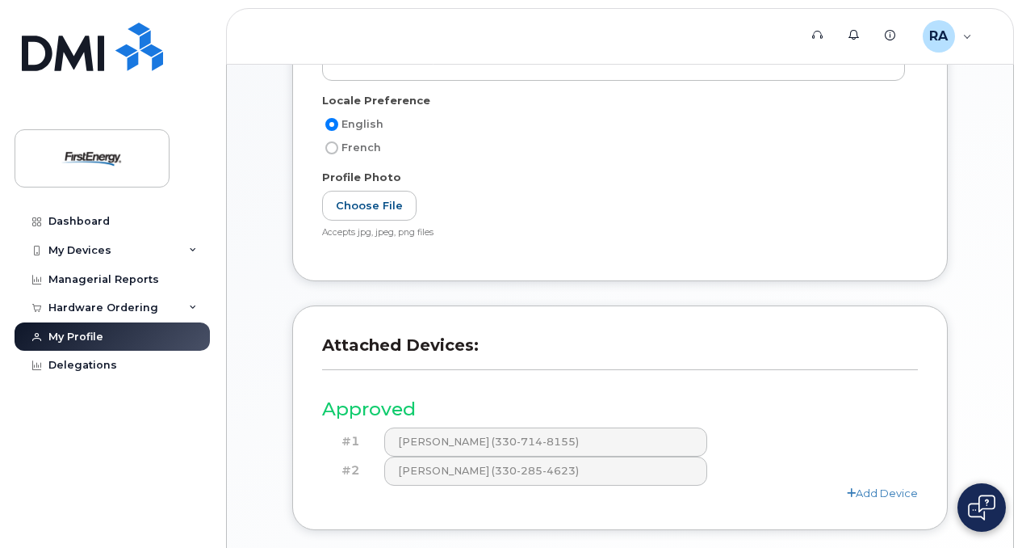
scroll to position [438, 0]
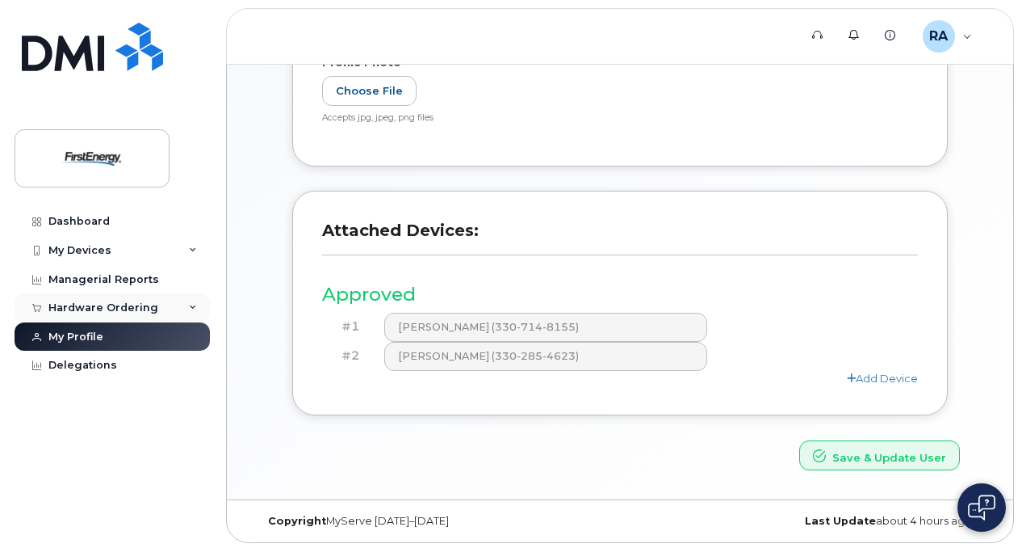
click at [81, 306] on div "Hardware Ordering" at bounding box center [103, 307] width 110 height 13
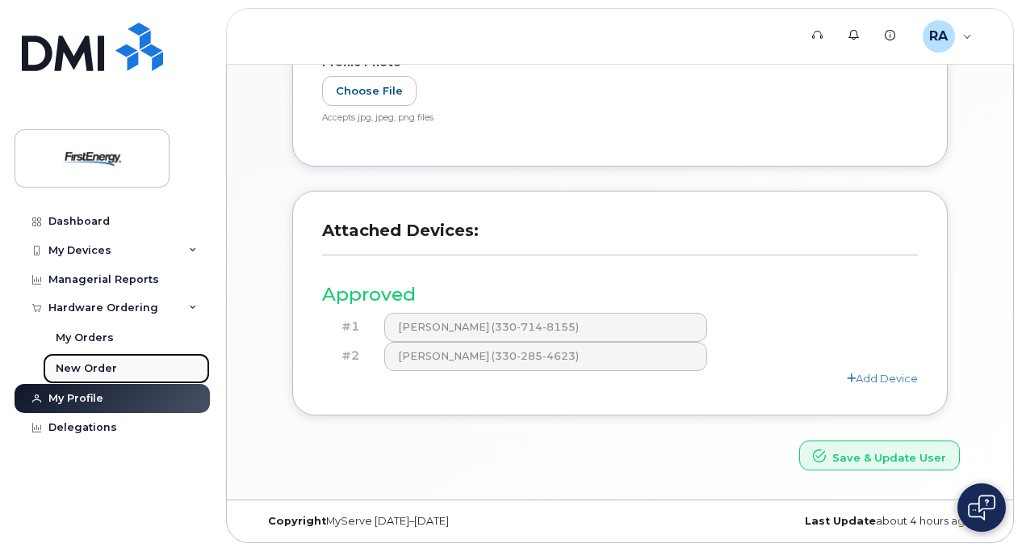
click at [82, 368] on div "New Order" at bounding box center [86, 368] width 61 height 15
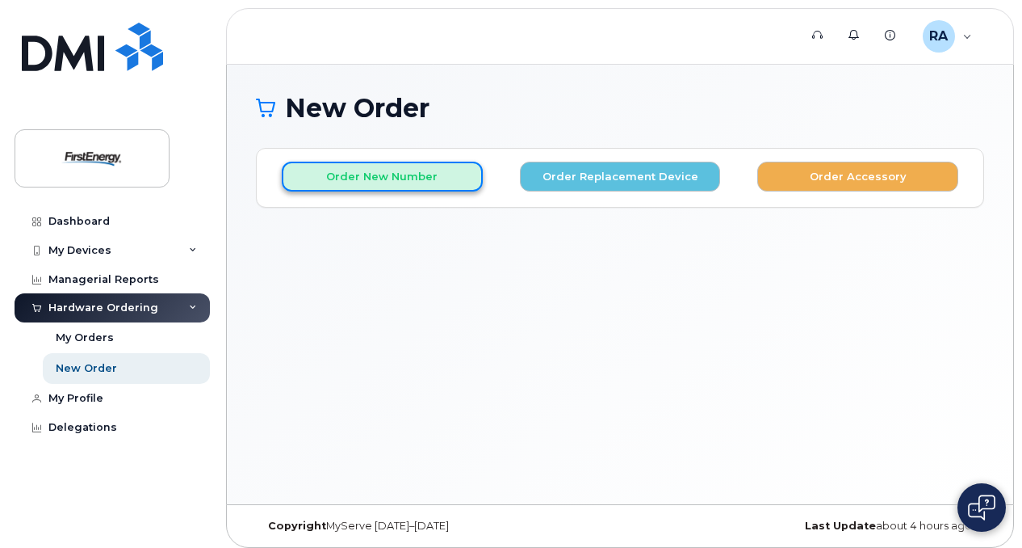
click at [380, 181] on button "Order New Number" at bounding box center [382, 177] width 201 height 30
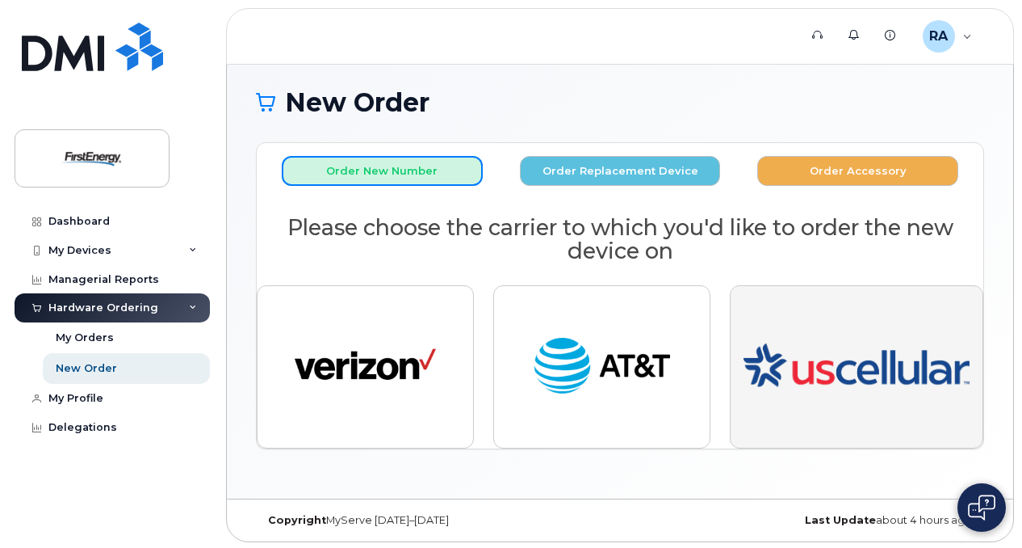
scroll to position [7, 0]
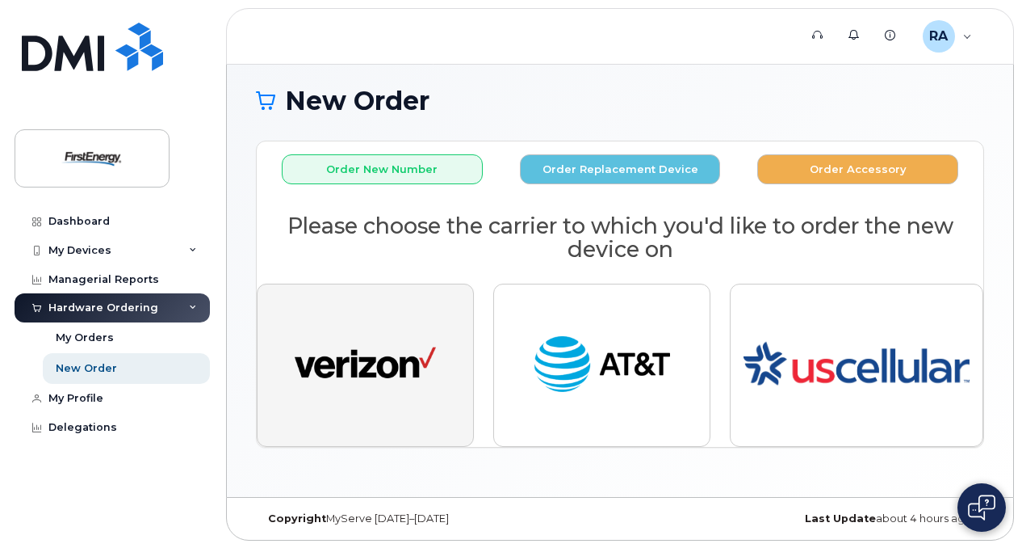
click at [368, 368] on img "button" at bounding box center [365, 365] width 141 height 73
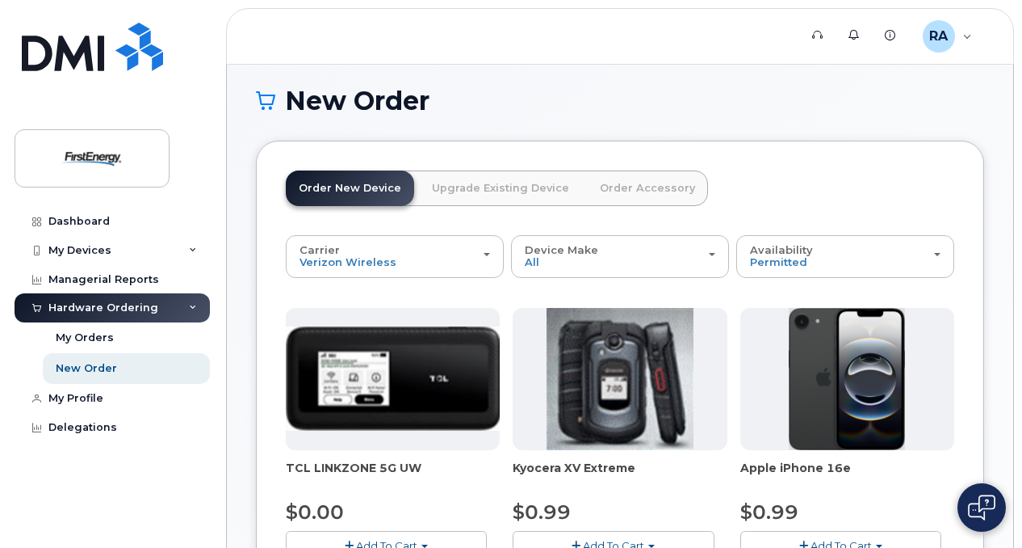
click at [479, 188] on link "Upgrade Existing Device" at bounding box center [500, 188] width 163 height 36
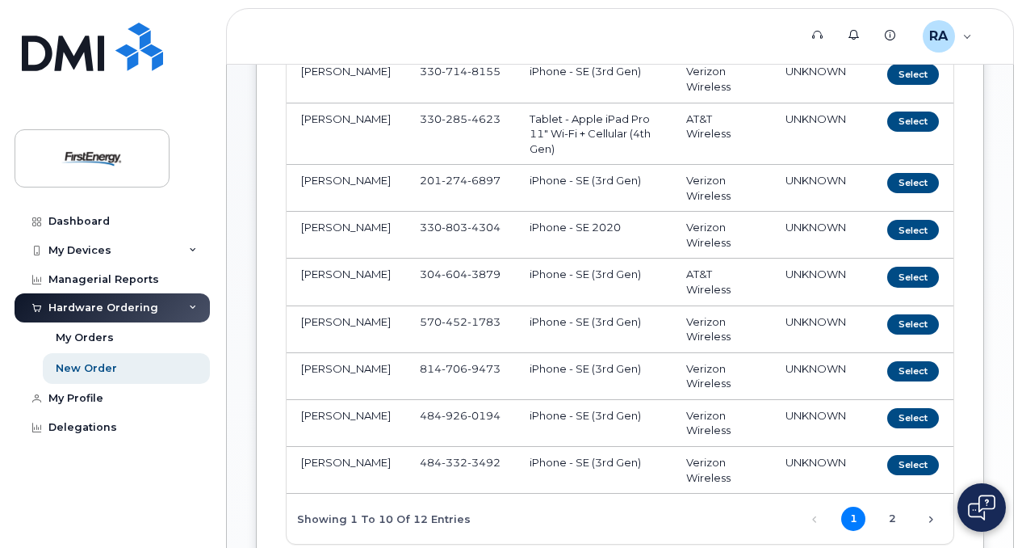
scroll to position [653, 0]
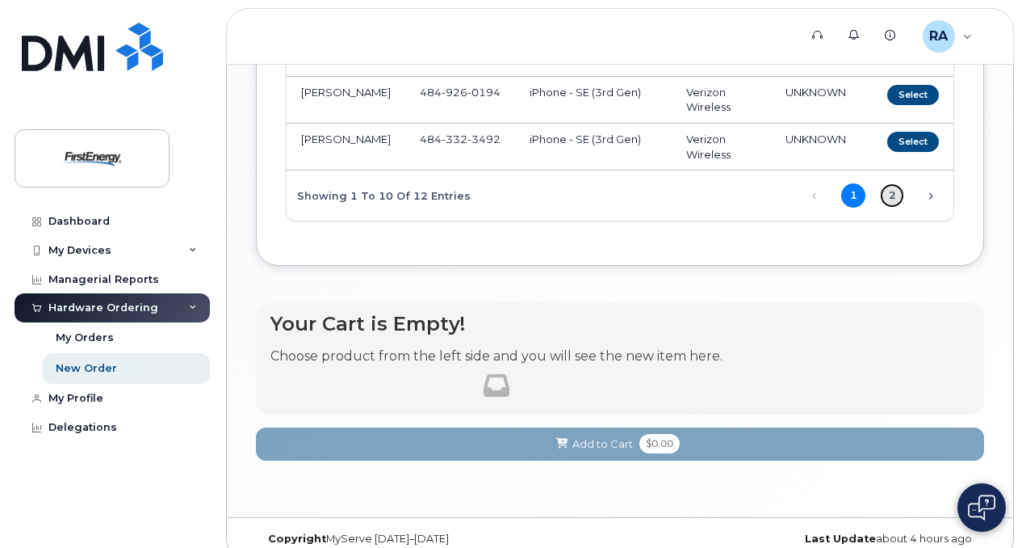
click at [899, 194] on link "2" at bounding box center [892, 195] width 24 height 24
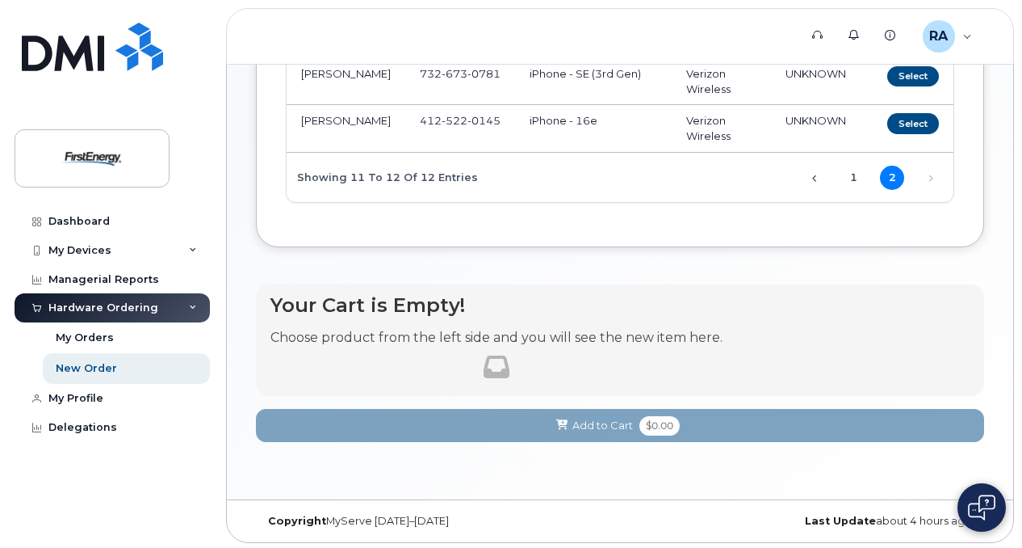
scroll to position [0, 0]
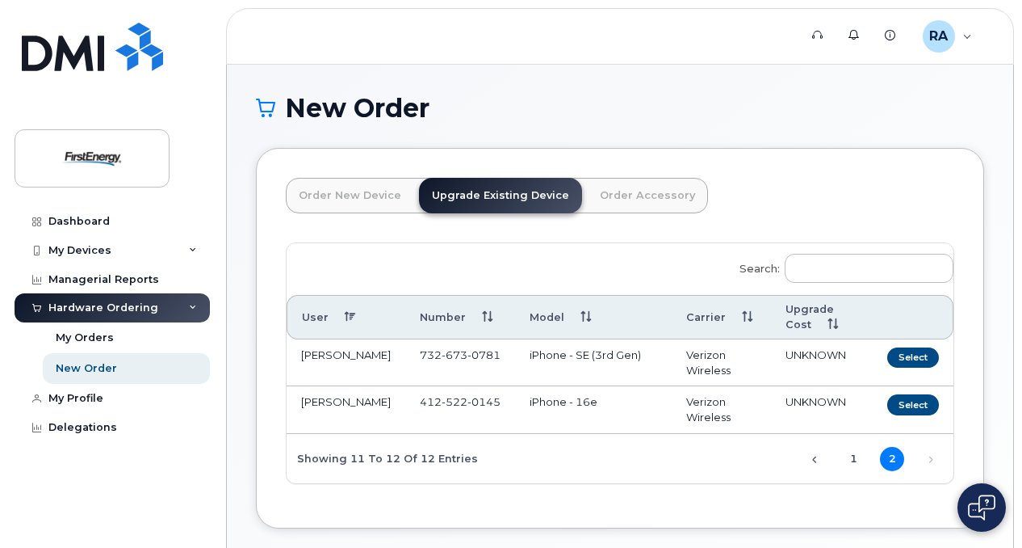
click at [320, 200] on link "Order New Device" at bounding box center [350, 196] width 128 height 36
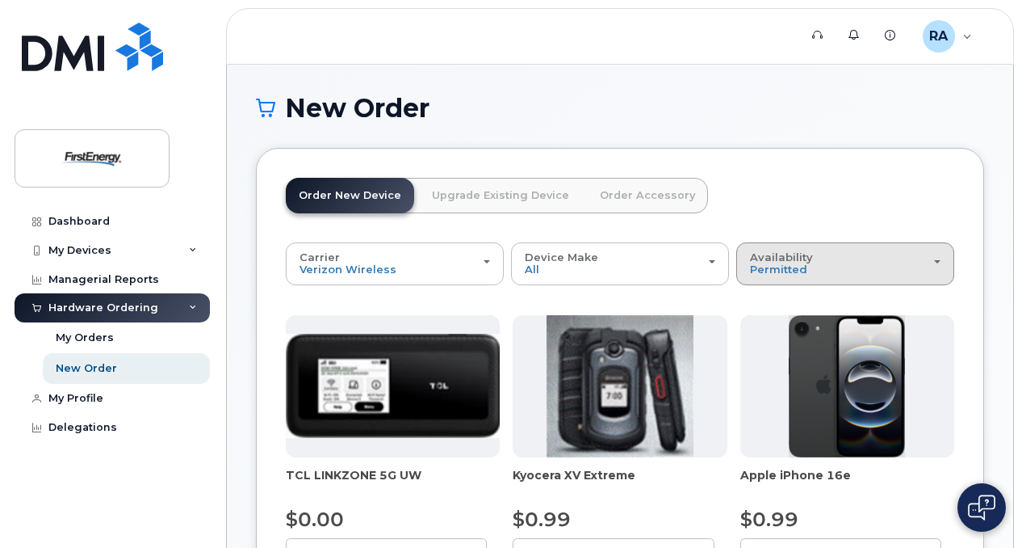
click at [859, 258] on div "Availability Permitted All" at bounding box center [845, 263] width 191 height 25
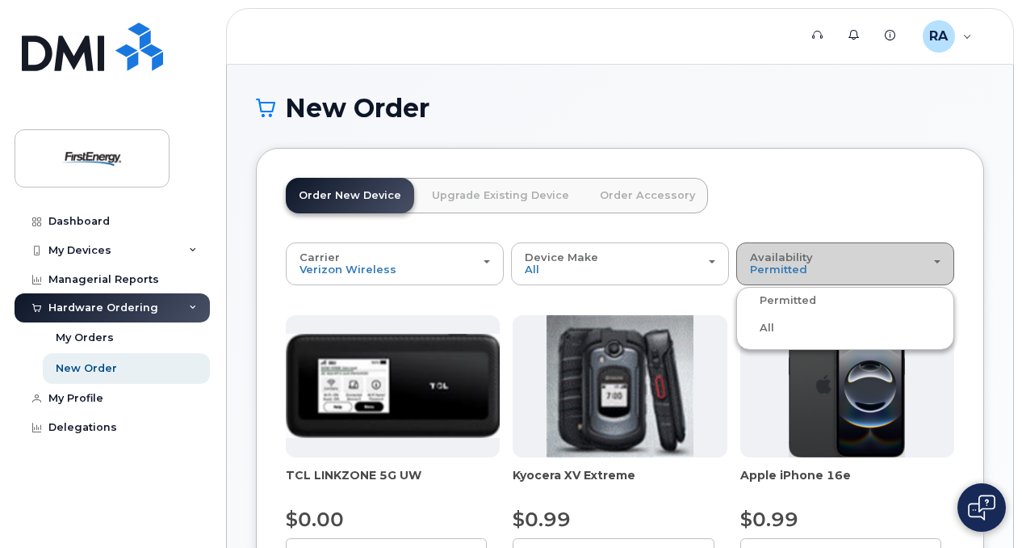
click at [859, 258] on div "Availability Permitted All" at bounding box center [845, 263] width 191 height 25
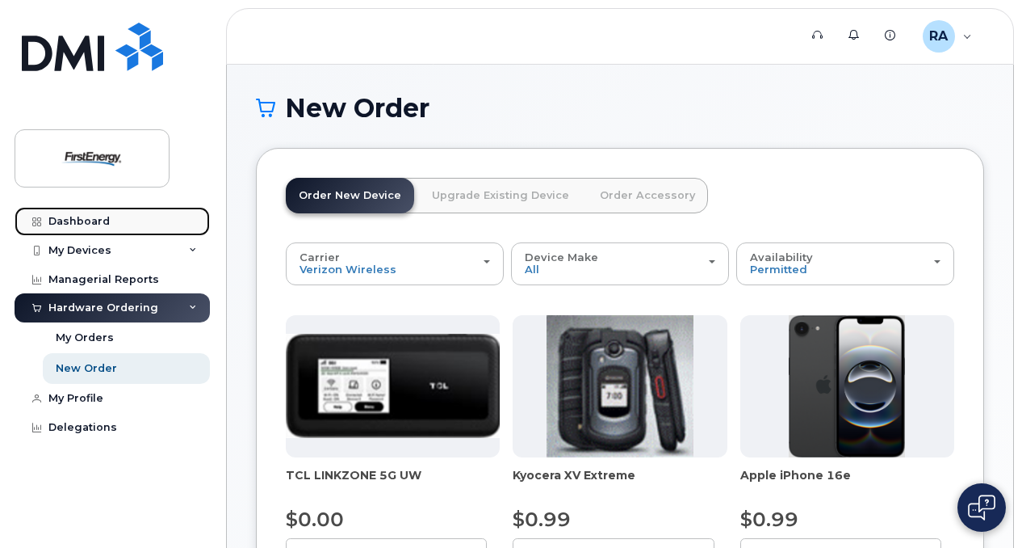
click at [82, 220] on div "Dashboard" at bounding box center [78, 221] width 61 height 13
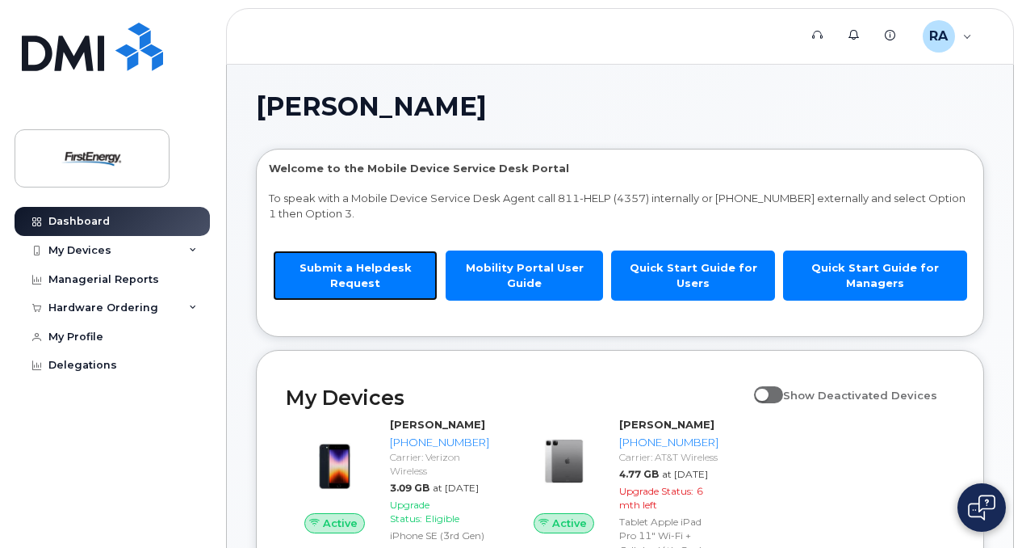
click at [384, 281] on link "Submit a Helpdesk Request" at bounding box center [355, 274] width 165 height 49
